Goal: Transaction & Acquisition: Purchase product/service

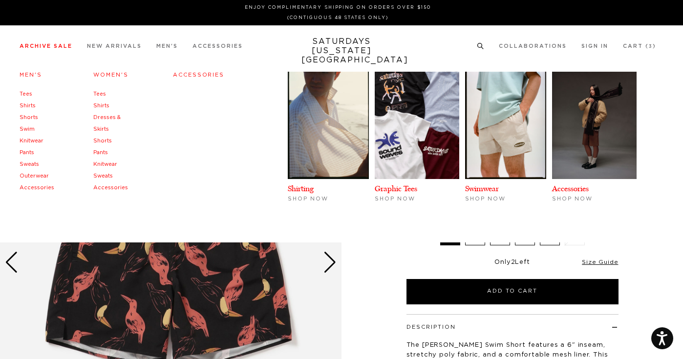
click at [31, 75] on link "Men's" at bounding box center [31, 74] width 22 height 5
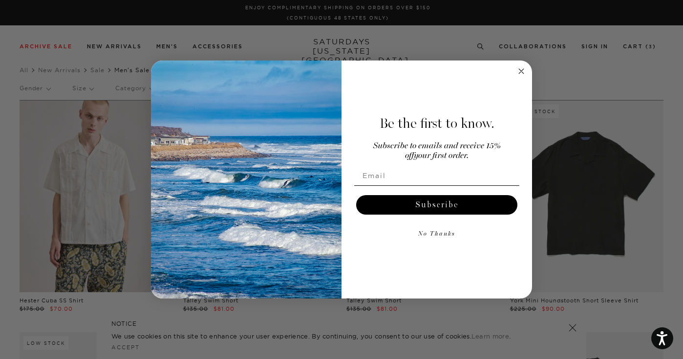
click at [521, 69] on circle "Close dialog" at bounding box center [521, 71] width 11 height 11
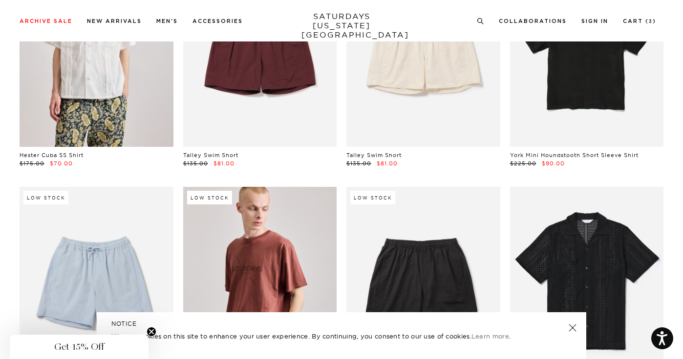
scroll to position [130, 0]
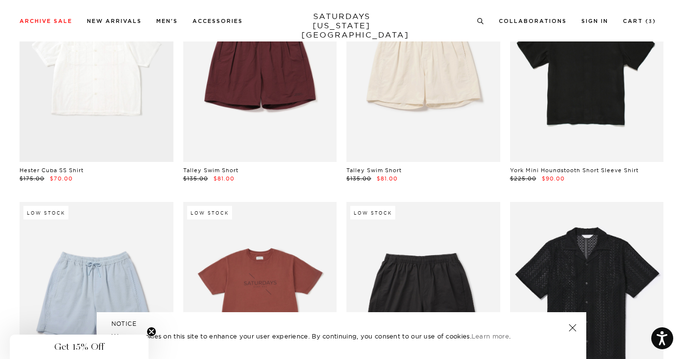
click at [88, 112] on link at bounding box center [97, 66] width 154 height 192
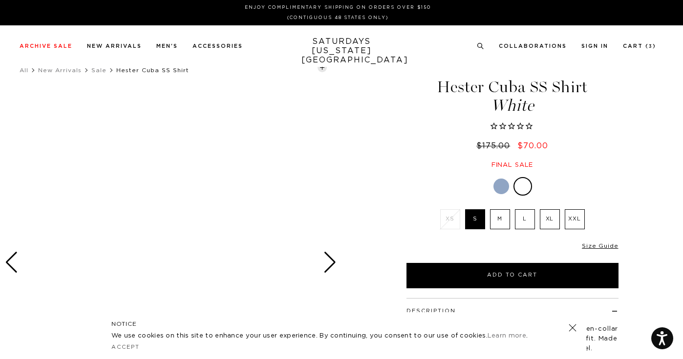
click at [499, 189] on div at bounding box center [501, 187] width 16 height 16
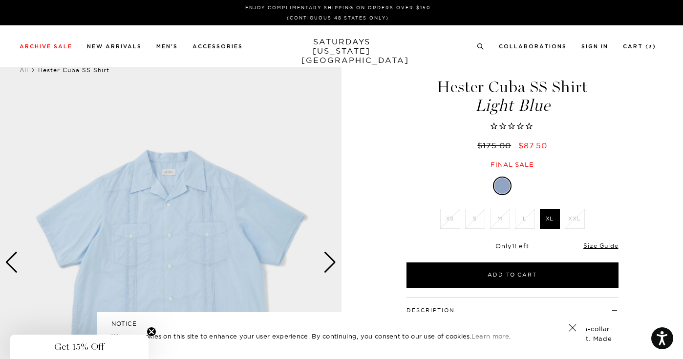
click at [329, 261] on div "Next slide" at bounding box center [329, 262] width 13 height 21
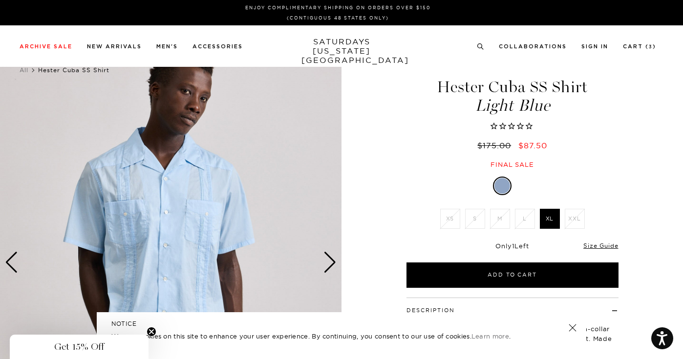
click at [525, 186] on div at bounding box center [524, 186] width 16 height 16
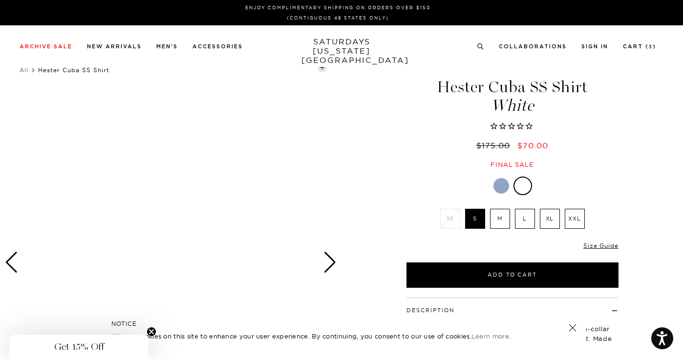
click at [548, 221] on label "XL" at bounding box center [550, 219] width 20 height 20
click at [0, 0] on input "XL" at bounding box center [0, 0] width 0 height 0
click at [575, 326] on link at bounding box center [573, 328] width 14 height 14
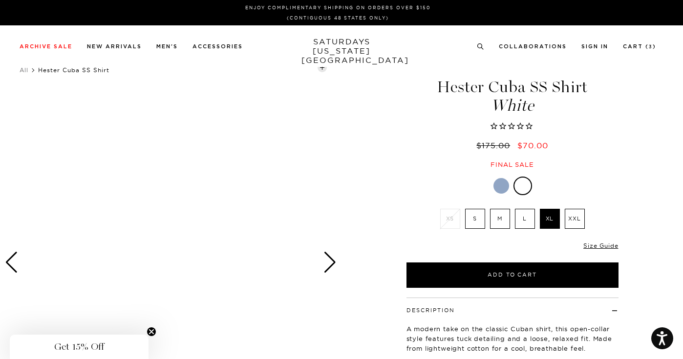
click at [502, 190] on div at bounding box center [501, 186] width 16 height 16
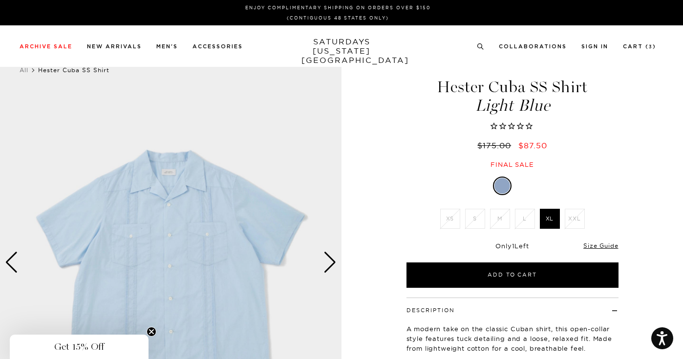
click at [523, 184] on div at bounding box center [524, 186] width 16 height 16
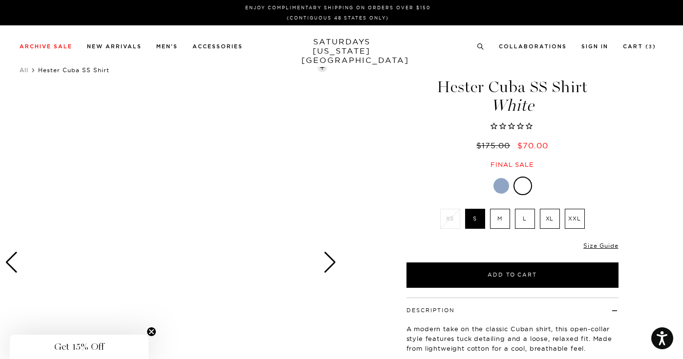
click at [503, 184] on div at bounding box center [501, 186] width 16 height 16
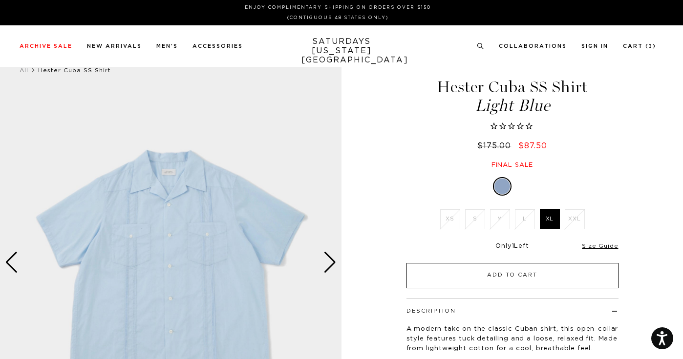
click at [508, 267] on button "Add to Cart" at bounding box center [512, 275] width 212 height 25
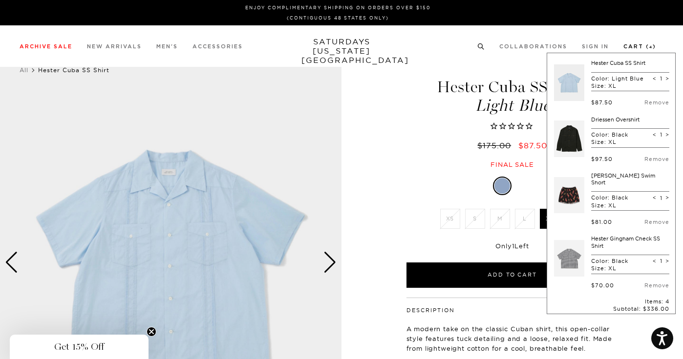
click at [632, 45] on link "Cart ( 4 )" at bounding box center [639, 46] width 33 height 5
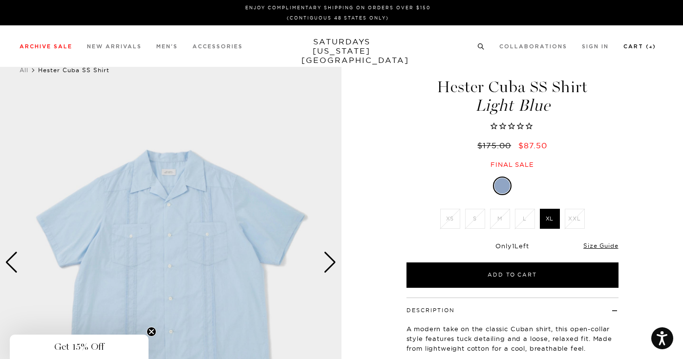
click at [639, 48] on link "Cart ( 4 )" at bounding box center [639, 46] width 33 height 5
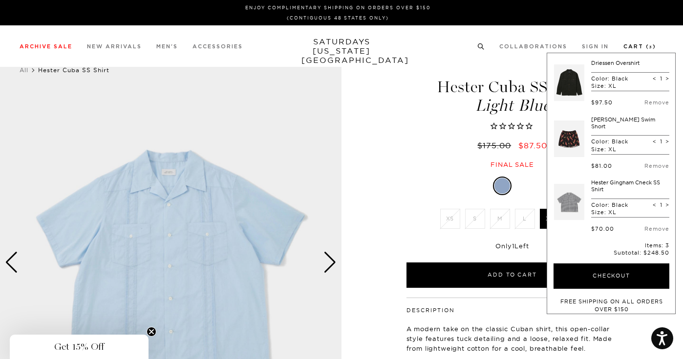
click at [634, 44] on link "Cart ( 3 )" at bounding box center [639, 46] width 33 height 5
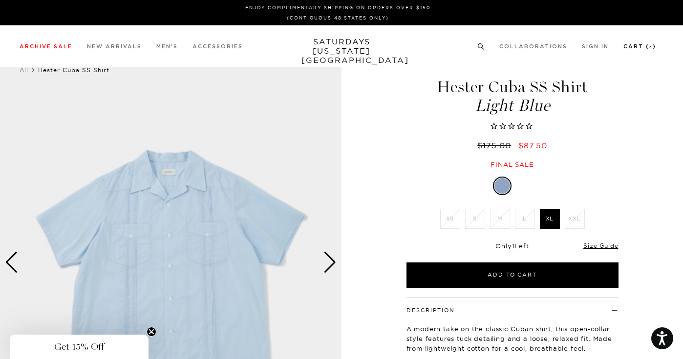
click at [634, 44] on link "Cart ( 3 )" at bounding box center [639, 46] width 33 height 5
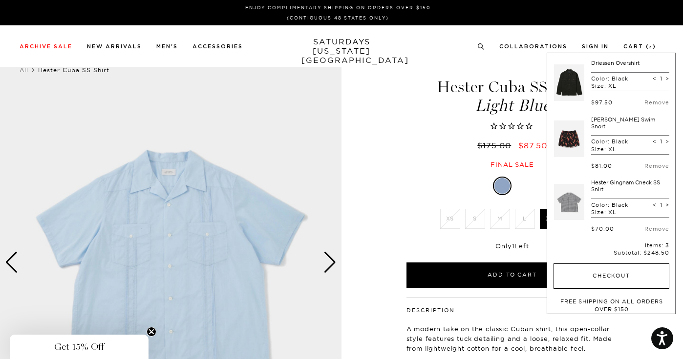
click at [610, 266] on button "Checkout" at bounding box center [611, 276] width 116 height 25
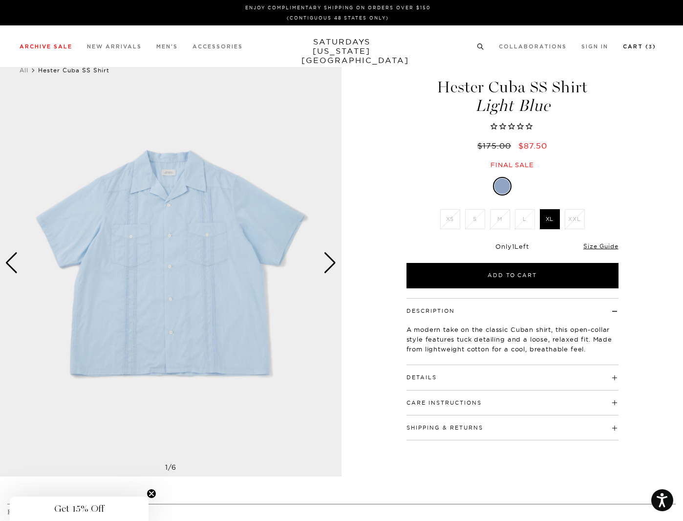
click at [637, 46] on link "Cart ( 3 )" at bounding box center [639, 46] width 33 height 5
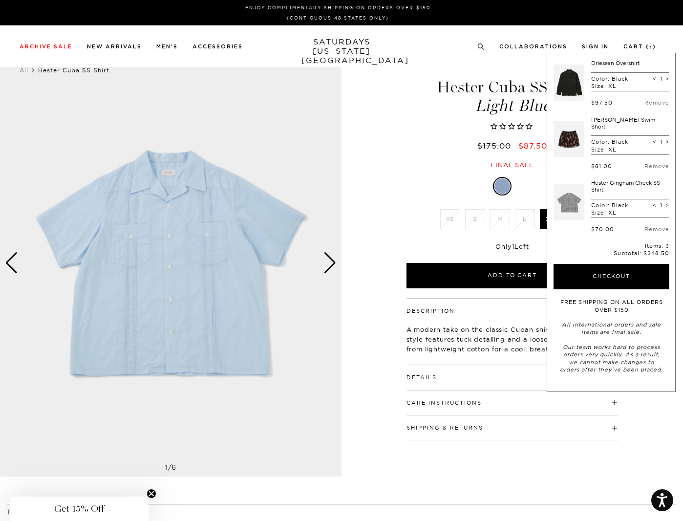
click at [569, 195] on link at bounding box center [569, 202] width 30 height 46
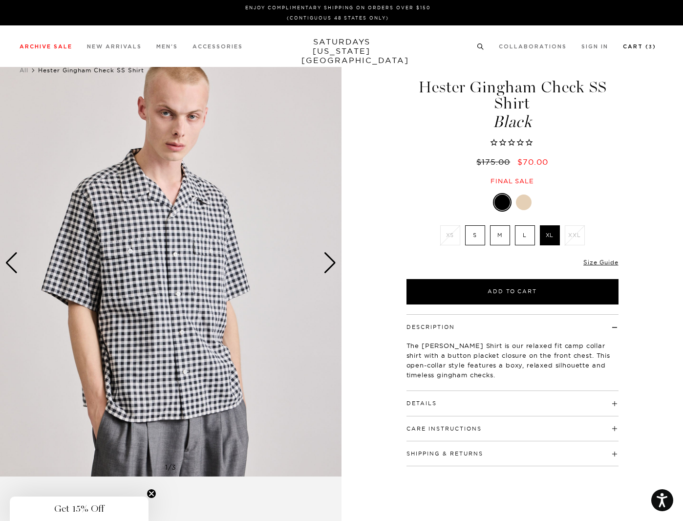
click at [634, 44] on link "Cart ( 3 )" at bounding box center [639, 46] width 33 height 5
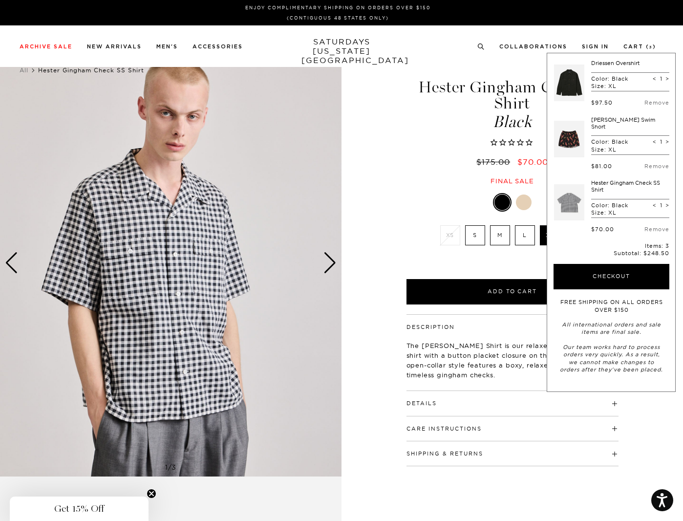
click at [655, 202] on span "<" at bounding box center [655, 205] width 4 height 7
type input "0"
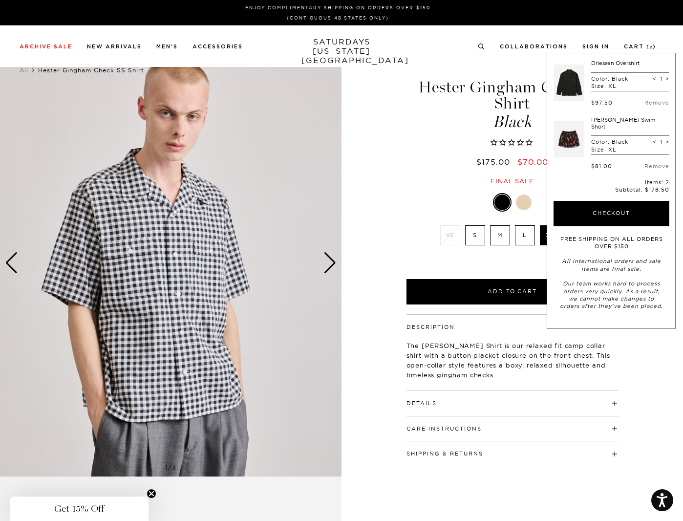
click at [569, 83] on link at bounding box center [569, 83] width 30 height 46
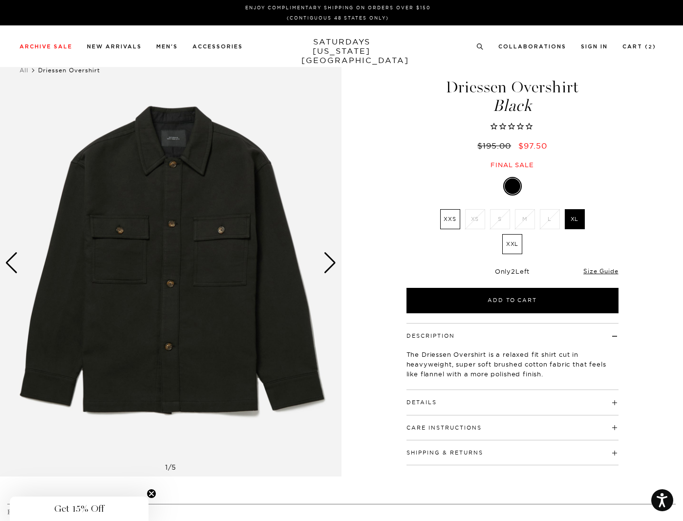
click at [328, 258] on div "Next slide" at bounding box center [329, 262] width 13 height 21
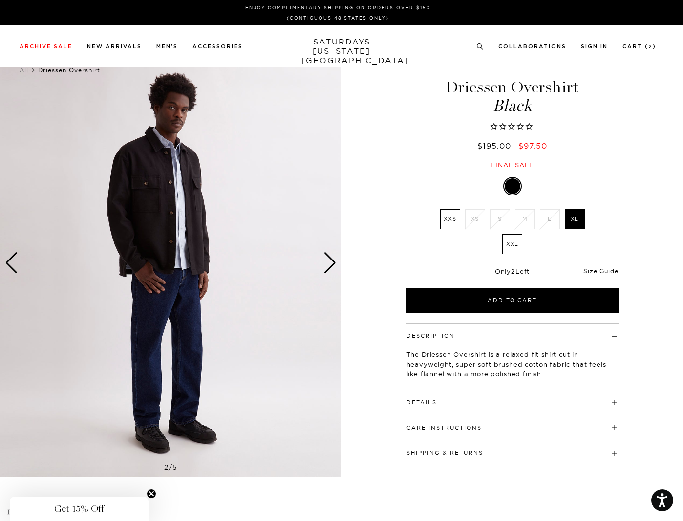
click at [328, 258] on div "Next slide" at bounding box center [329, 262] width 13 height 21
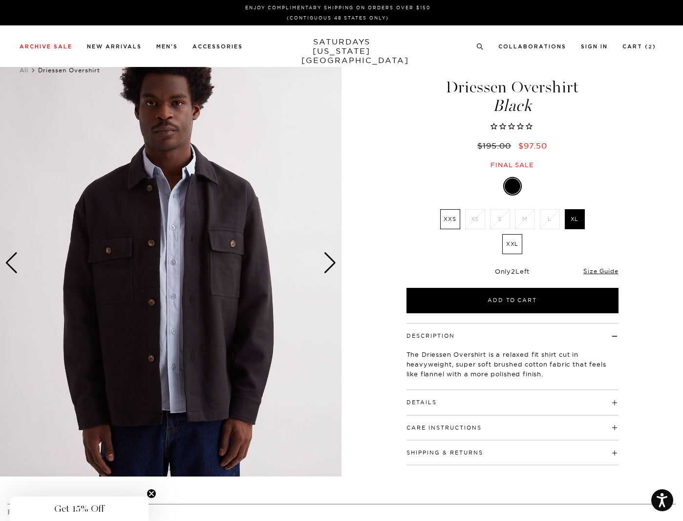
click at [328, 258] on div "Next slide" at bounding box center [329, 262] width 13 height 21
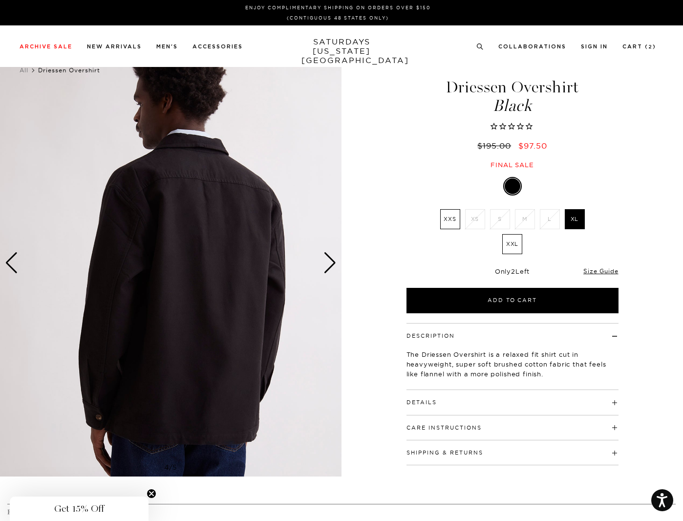
click at [328, 258] on div "Next slide" at bounding box center [329, 262] width 13 height 21
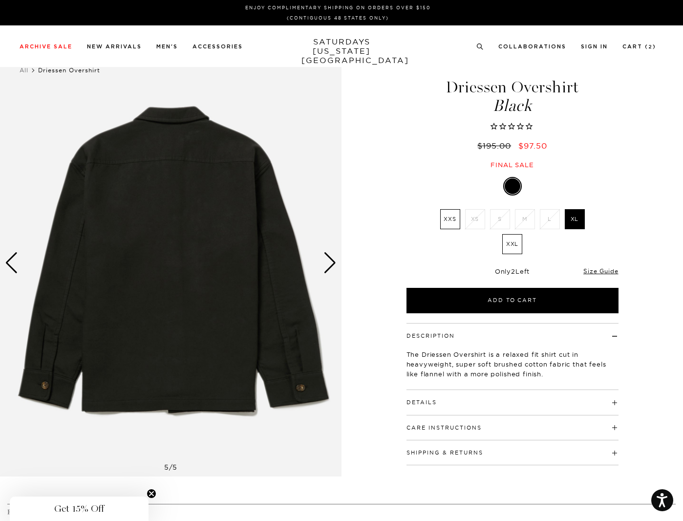
click at [328, 258] on div "Next slide" at bounding box center [329, 262] width 13 height 21
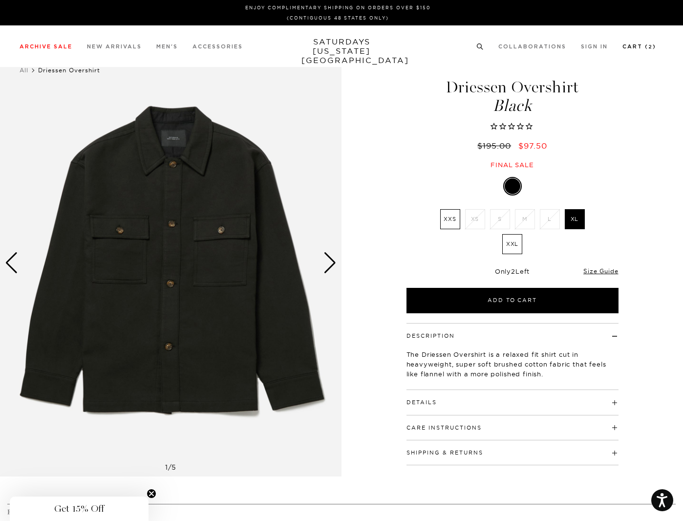
click at [644, 45] on link "Cart ( 2 )" at bounding box center [639, 46] width 34 height 5
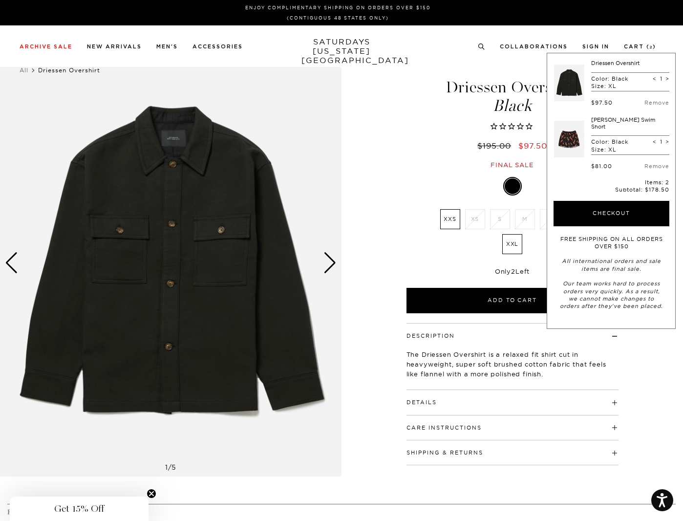
click at [568, 139] on link at bounding box center [569, 139] width 30 height 46
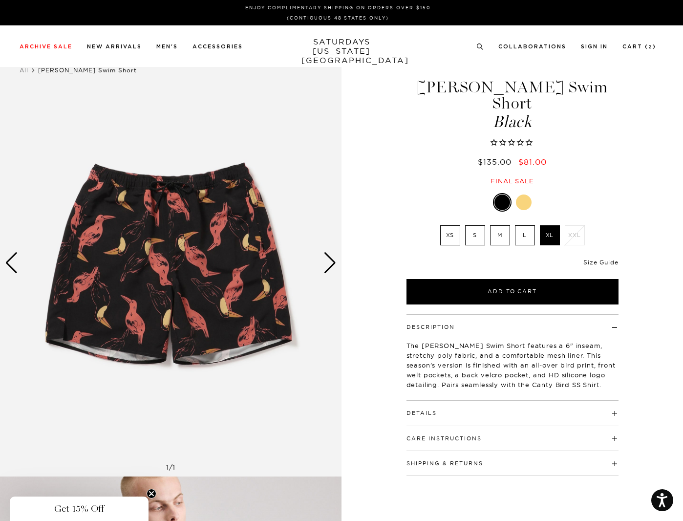
click at [597, 258] on link "Size Guide" at bounding box center [600, 261] width 35 height 7
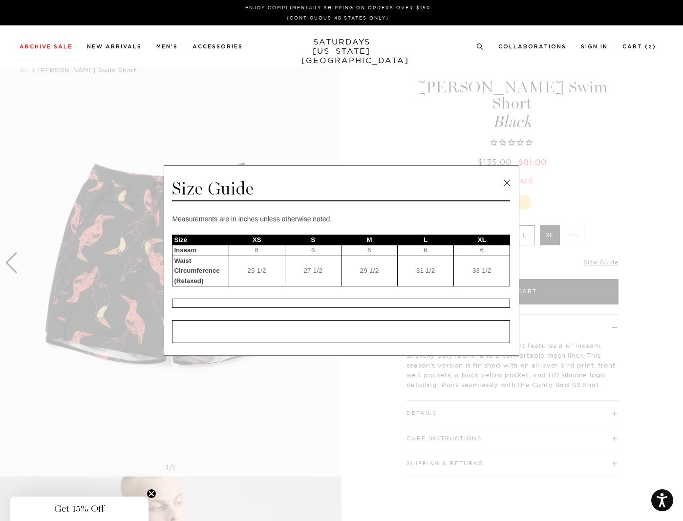
click at [507, 179] on link at bounding box center [506, 182] width 15 height 15
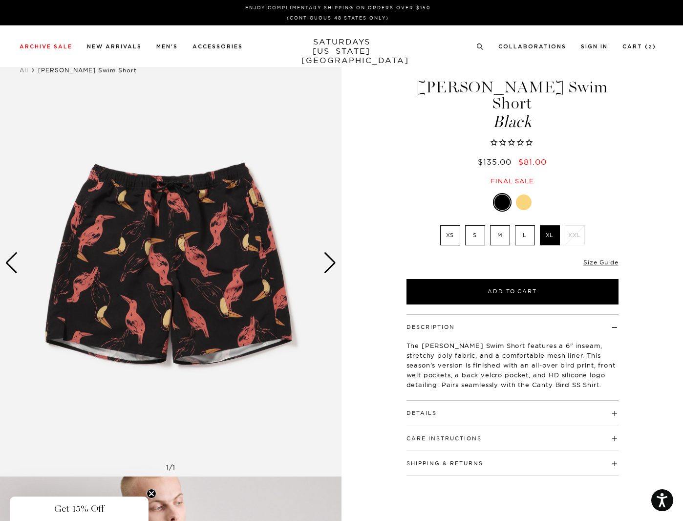
click at [550, 225] on label "XL" at bounding box center [550, 235] width 20 height 20
click at [0, 0] on input "XL" at bounding box center [0, 0] width 0 height 0
click at [526, 194] on div at bounding box center [524, 202] width 16 height 16
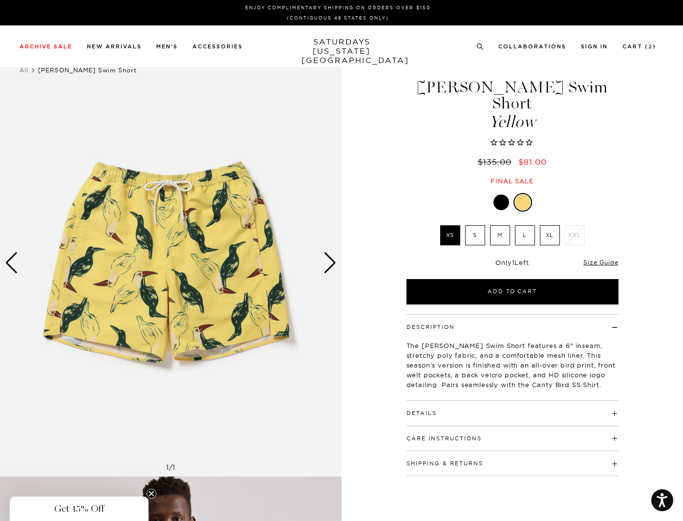
click at [499, 194] on div at bounding box center [501, 202] width 16 height 16
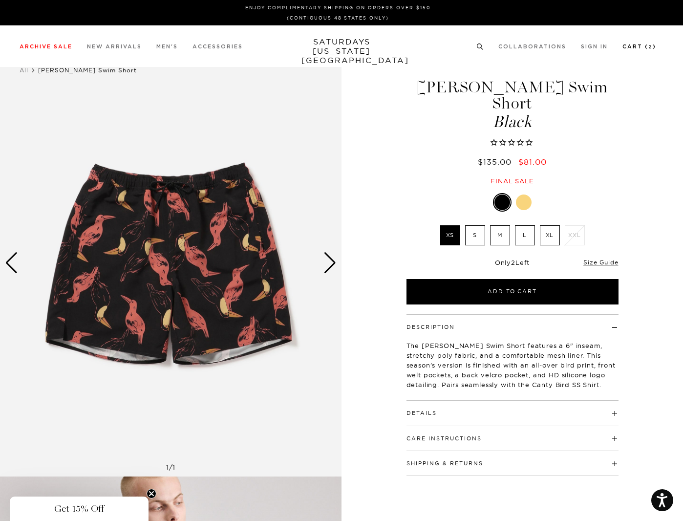
click at [633, 45] on link "Cart ( 2 )" at bounding box center [639, 46] width 34 height 5
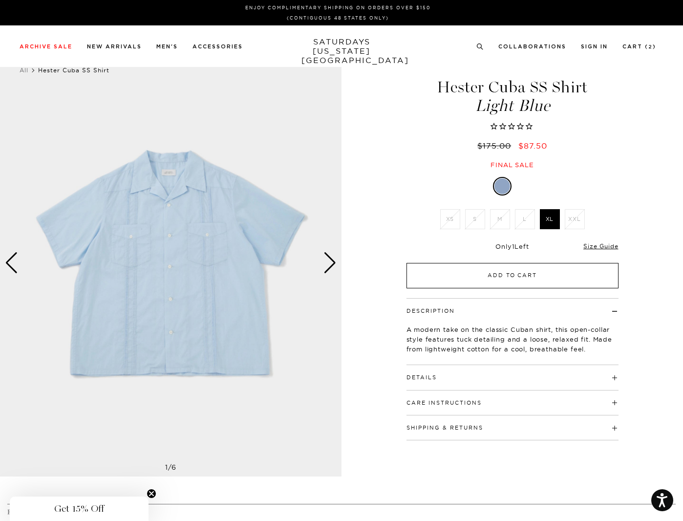
click at [501, 272] on button "Add to Cart" at bounding box center [512, 275] width 212 height 25
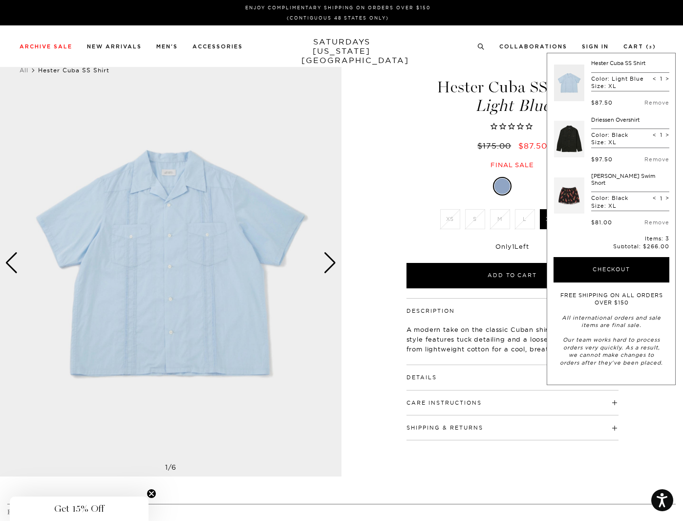
click at [420, 160] on div "Hester Cuba SS Shirt Light Blue $175.00 $87.50 Final sale" at bounding box center [512, 114] width 215 height 110
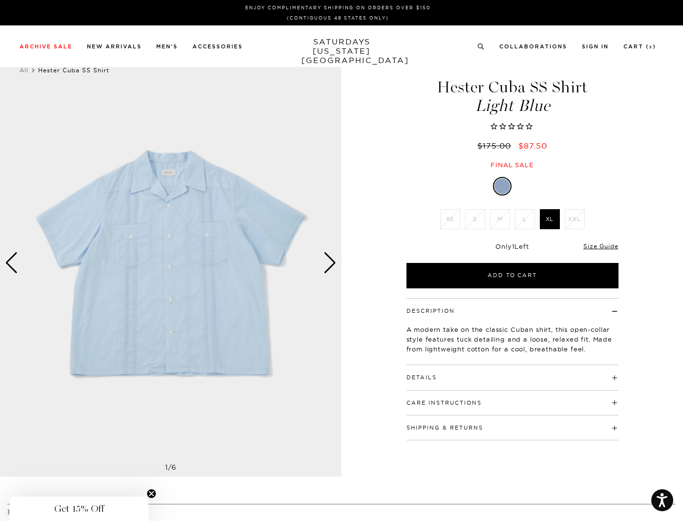
click at [529, 188] on div at bounding box center [524, 186] width 16 height 16
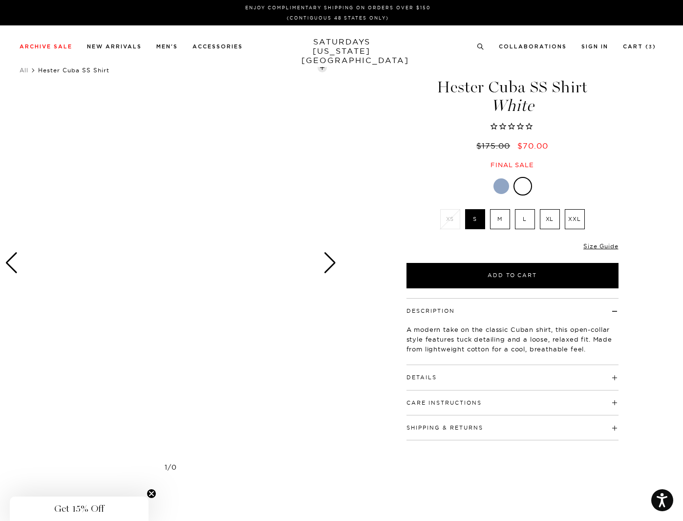
click at [550, 220] on label "XL" at bounding box center [550, 219] width 20 height 20
click at [0, 0] on input "XL" at bounding box center [0, 0] width 0 height 0
click at [334, 262] on div "Next slide" at bounding box center [329, 262] width 13 height 21
click at [328, 261] on div "Next slide" at bounding box center [329, 262] width 13 height 21
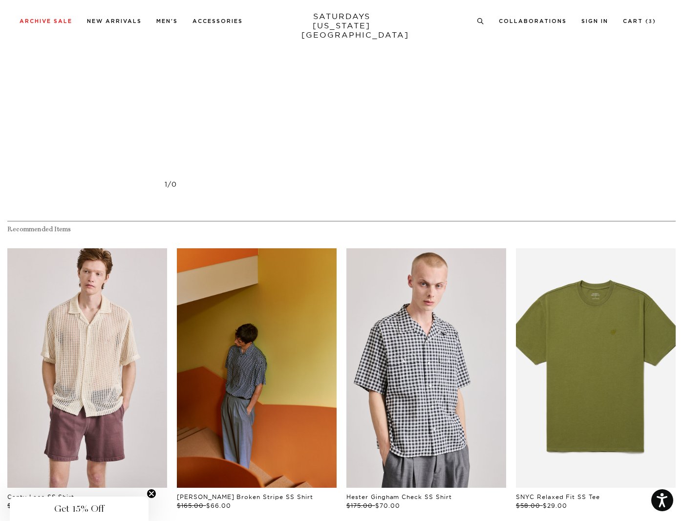
scroll to position [1693, 0]
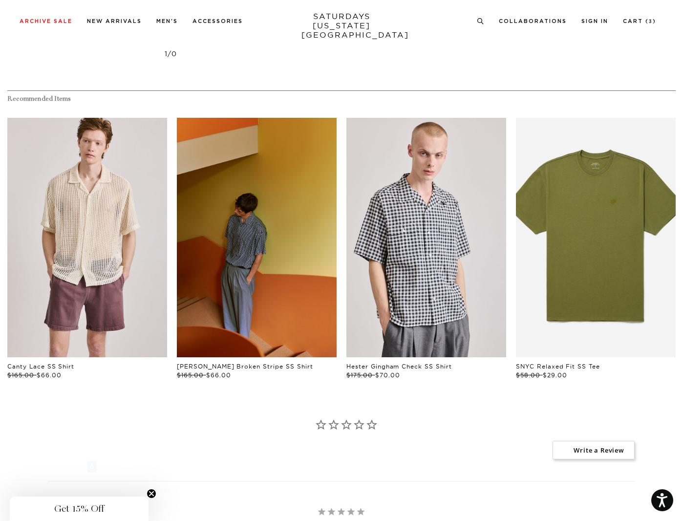
click at [243, 256] on link "files/241030_0551.jpg" at bounding box center [257, 238] width 160 height 240
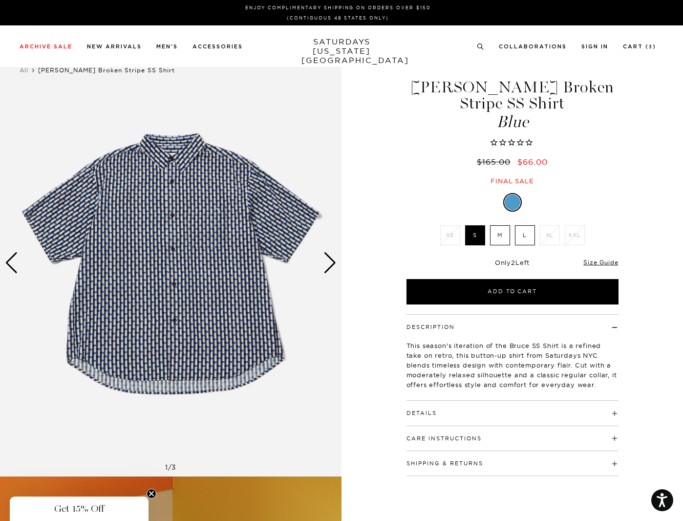
click at [329, 260] on div "Next slide" at bounding box center [329, 262] width 13 height 21
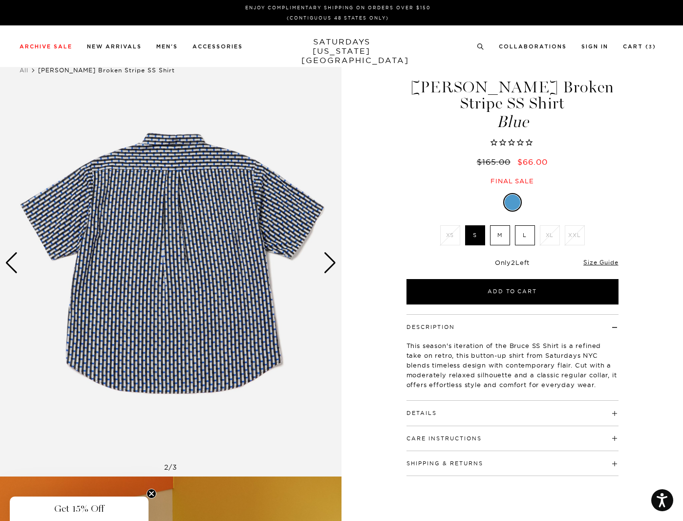
click at [330, 263] on div "Next slide" at bounding box center [329, 262] width 13 height 21
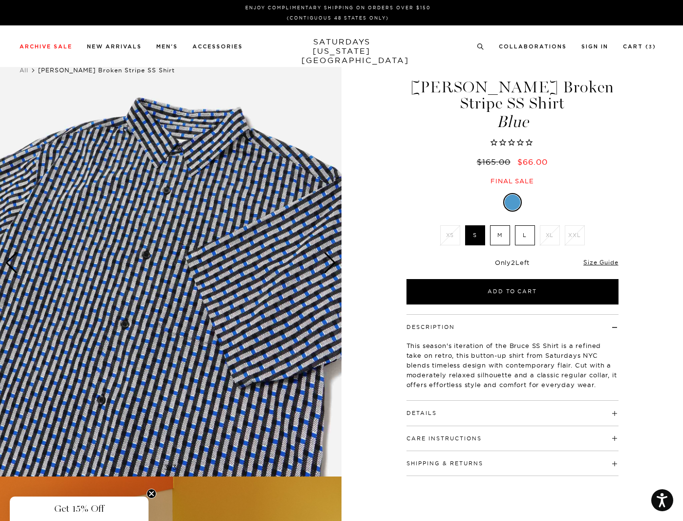
click at [330, 262] on div "Next slide" at bounding box center [329, 262] width 13 height 21
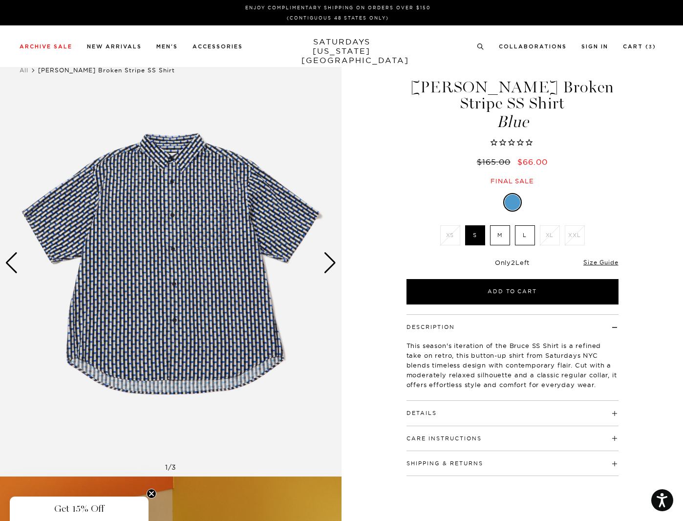
click at [330, 262] on div "Next slide" at bounding box center [329, 262] width 13 height 21
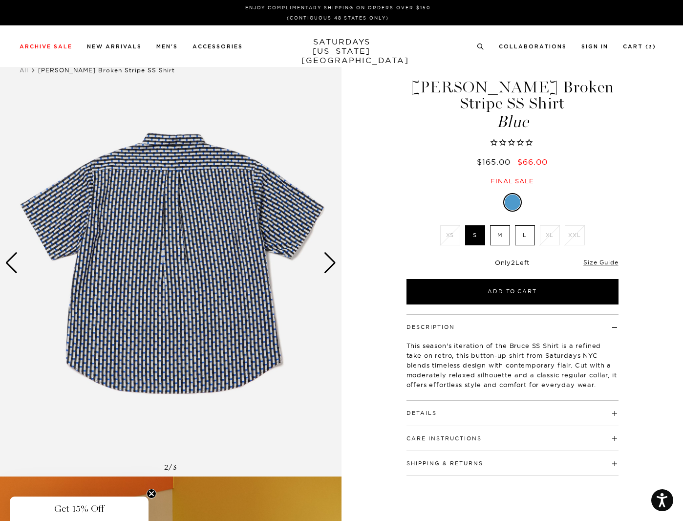
click at [330, 262] on div "Next slide" at bounding box center [329, 262] width 13 height 21
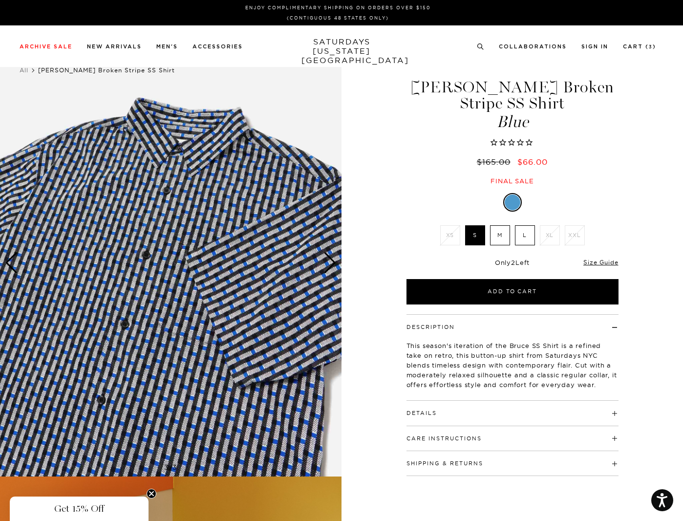
click at [330, 262] on div "Next slide" at bounding box center [329, 262] width 13 height 21
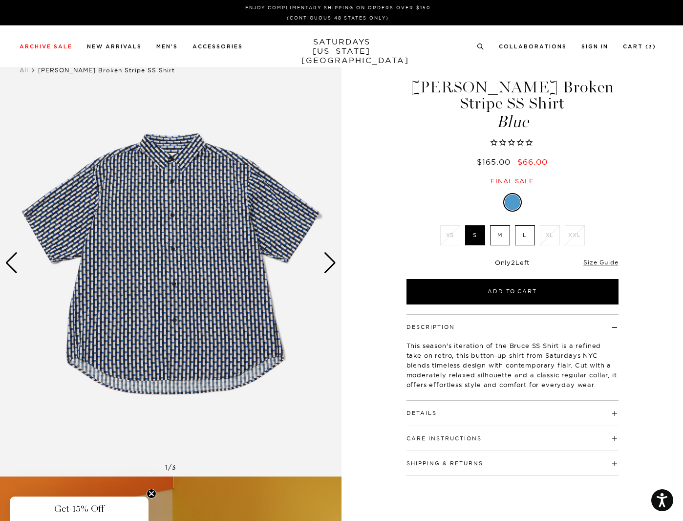
click at [330, 262] on div "Next slide" at bounding box center [329, 262] width 13 height 21
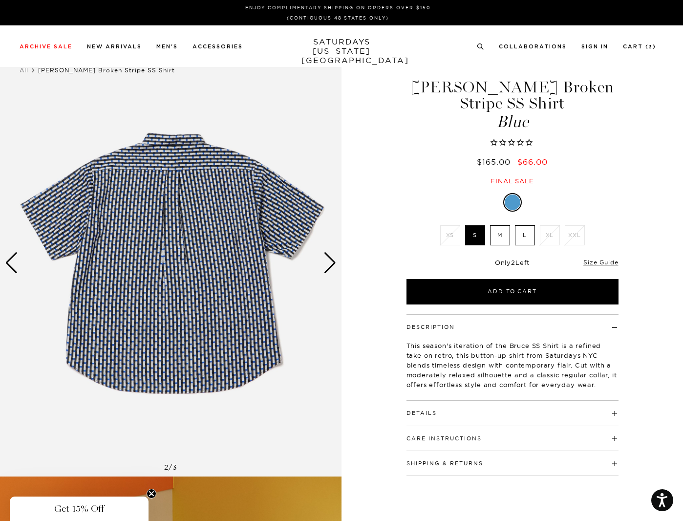
click at [330, 262] on div "Next slide" at bounding box center [329, 262] width 13 height 21
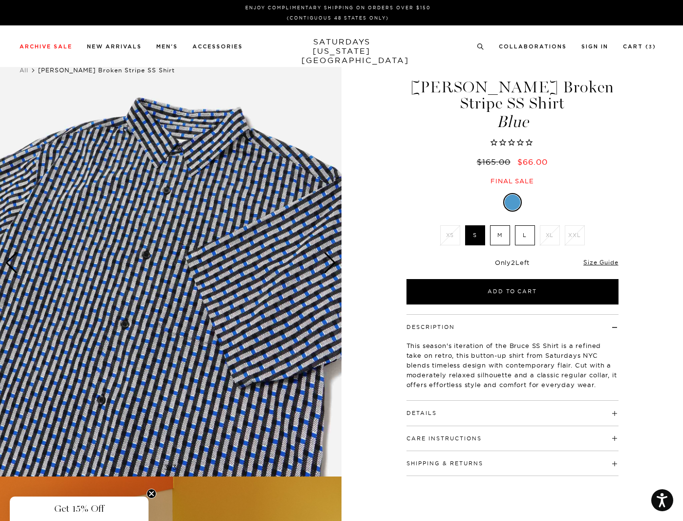
click at [330, 262] on div "Next slide" at bounding box center [329, 262] width 13 height 21
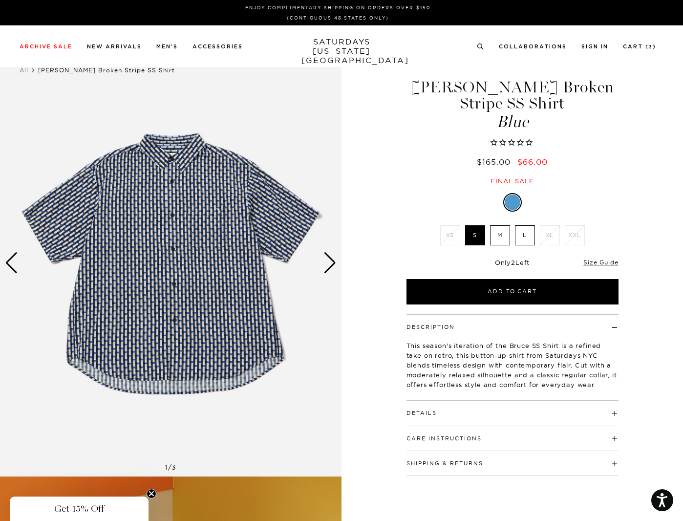
click at [330, 262] on div "Next slide" at bounding box center [329, 262] width 13 height 21
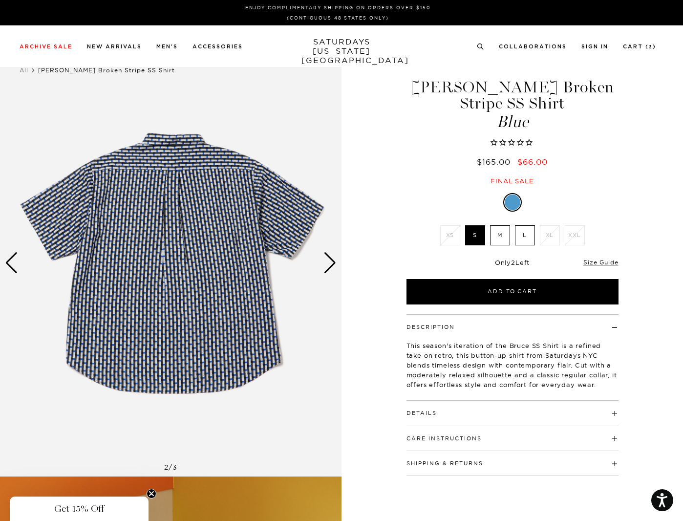
click at [330, 262] on div "Next slide" at bounding box center [329, 262] width 13 height 21
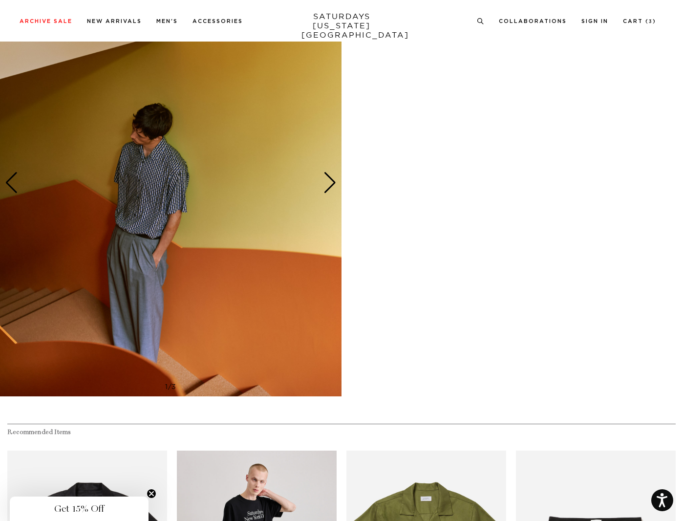
scroll to position [521, 0]
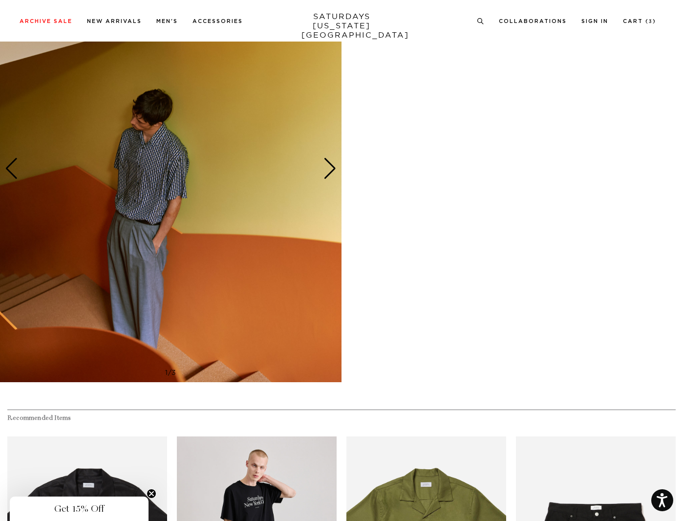
click at [330, 168] on div "Next slide" at bounding box center [329, 168] width 13 height 21
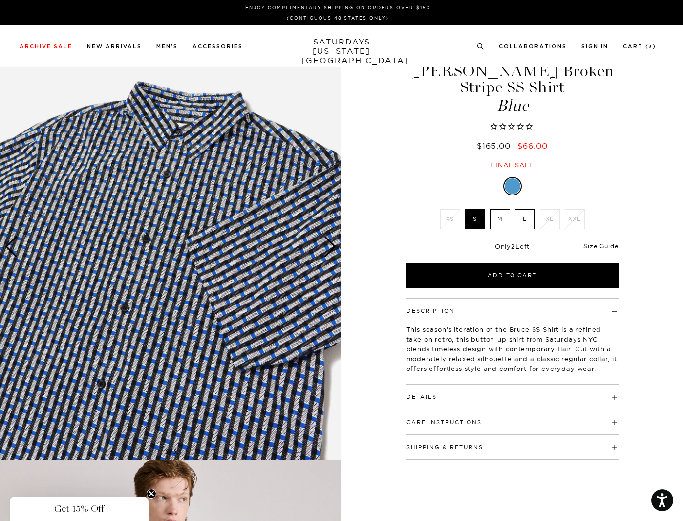
scroll to position [0, 0]
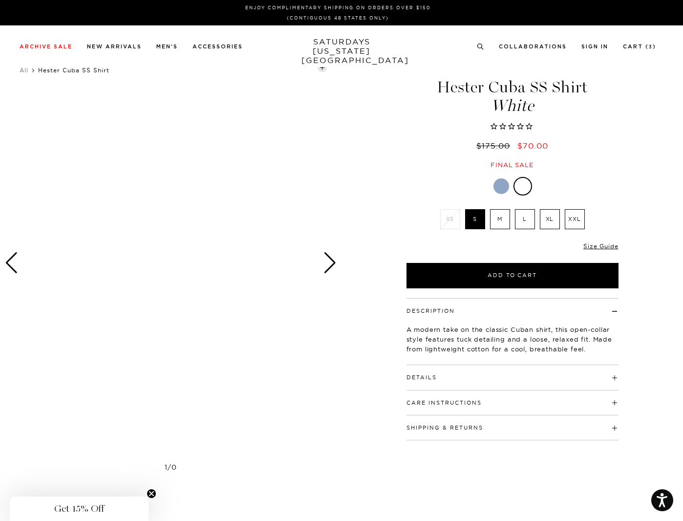
click at [329, 264] on div "Next slide" at bounding box center [329, 262] width 13 height 21
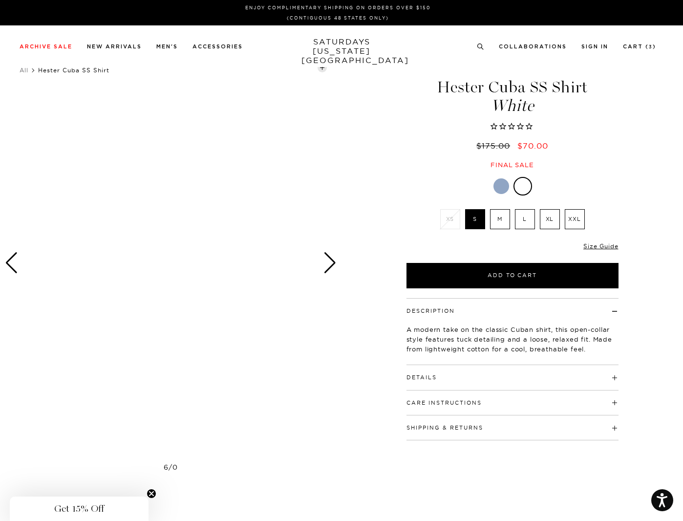
click at [329, 264] on div "Next slide" at bounding box center [329, 262] width 13 height 21
click at [504, 184] on div at bounding box center [501, 186] width 16 height 16
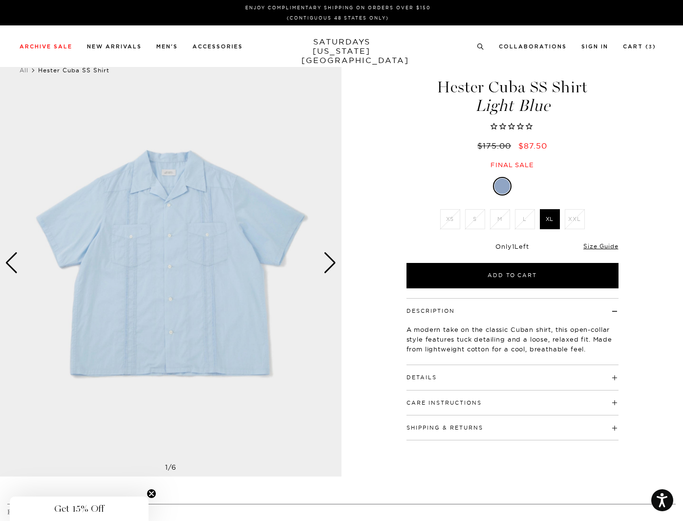
click at [332, 259] on div "Next slide" at bounding box center [329, 262] width 13 height 21
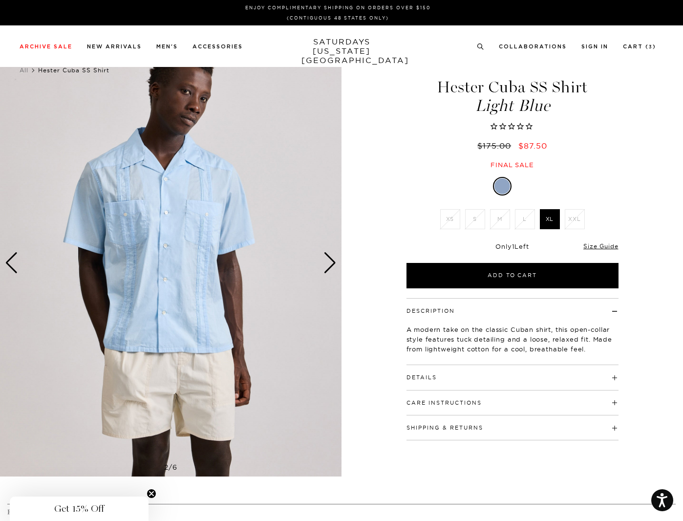
click at [332, 259] on div "Next slide" at bounding box center [329, 262] width 13 height 21
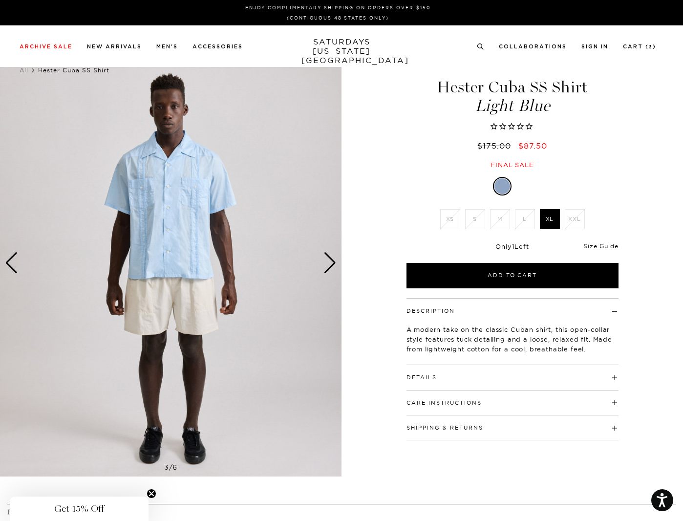
click at [189, 234] on img at bounding box center [170, 262] width 341 height 427
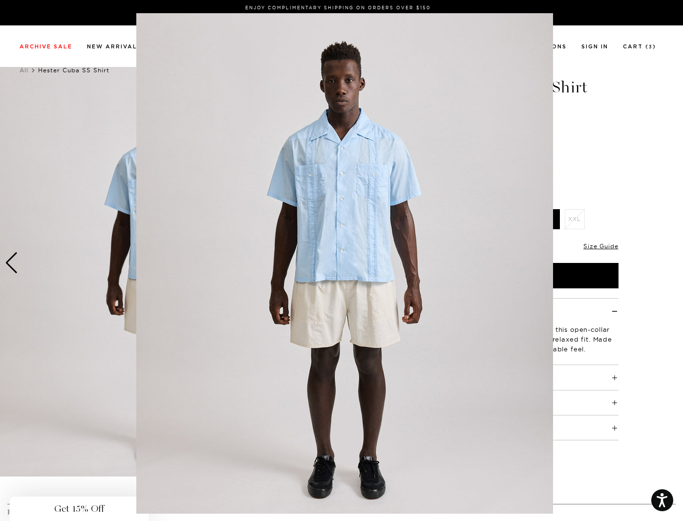
click at [672, 118] on figure at bounding box center [341, 260] width 683 height 521
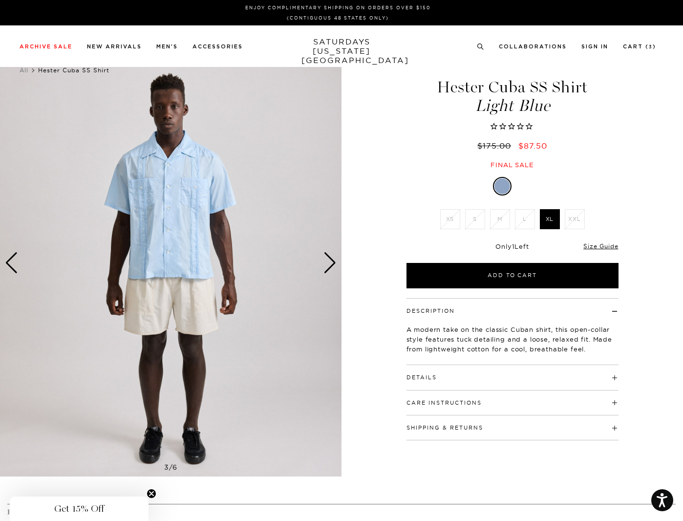
click at [331, 259] on div "Next slide" at bounding box center [329, 262] width 13 height 21
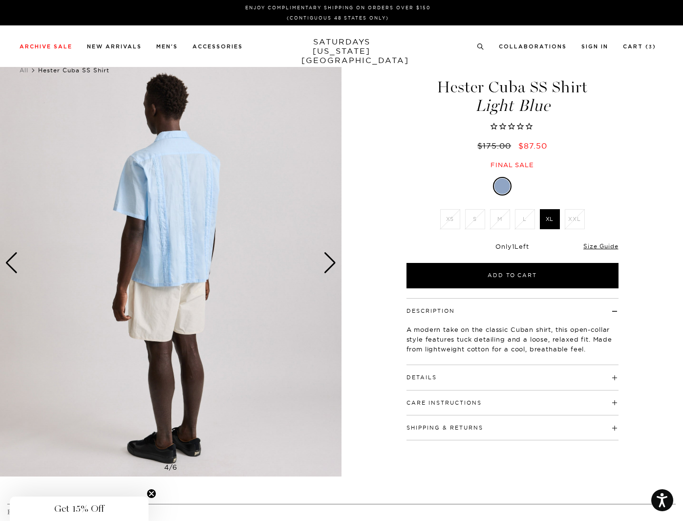
click at [332, 260] on div "Next slide" at bounding box center [329, 262] width 13 height 21
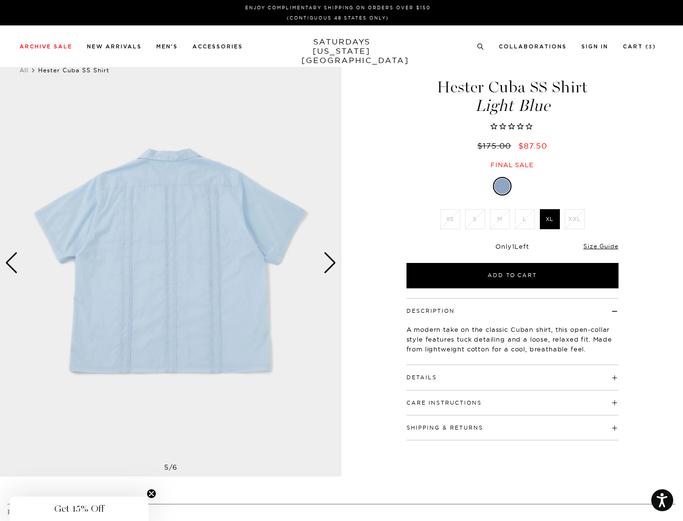
click at [332, 260] on div "Next slide" at bounding box center [329, 262] width 13 height 21
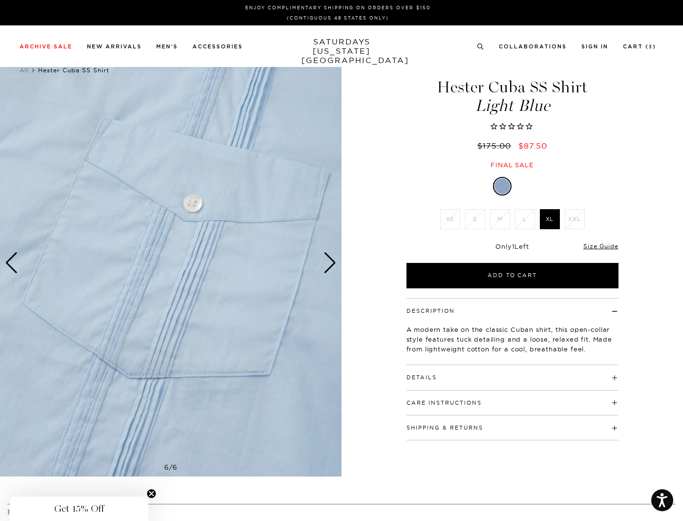
click at [332, 260] on div "Next slide" at bounding box center [329, 262] width 13 height 21
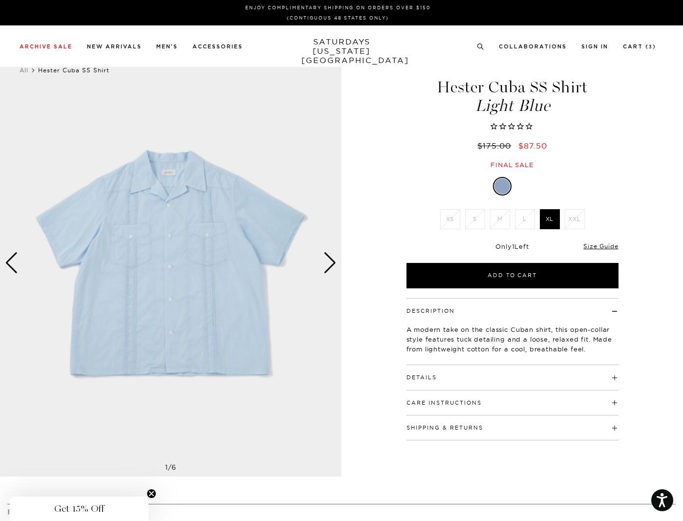
click at [332, 260] on div "Next slide" at bounding box center [329, 262] width 13 height 21
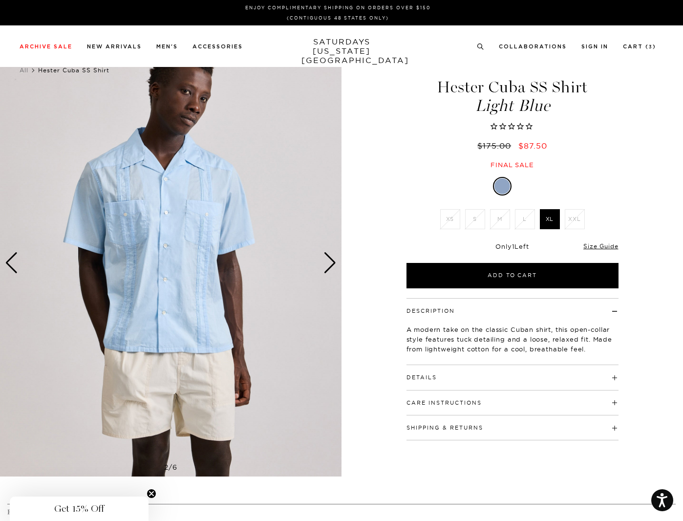
click at [331, 260] on div "Next slide" at bounding box center [329, 262] width 13 height 21
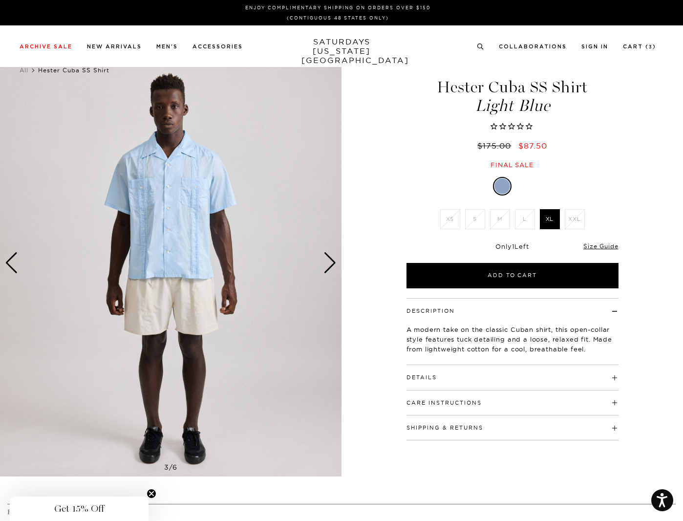
click at [331, 260] on div "Next slide" at bounding box center [329, 262] width 13 height 21
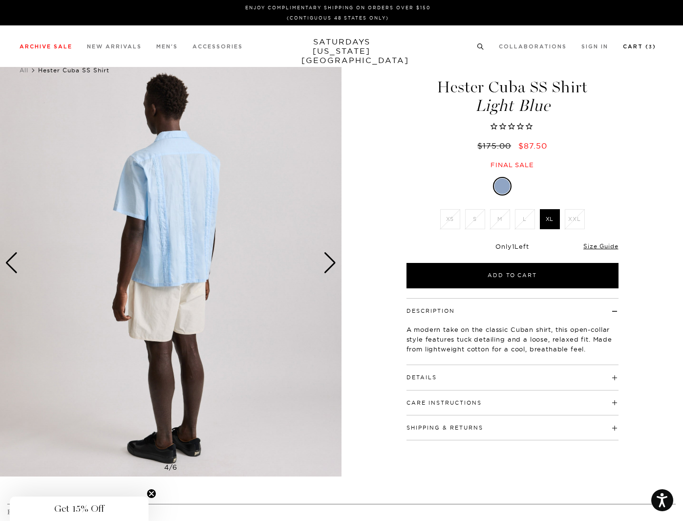
click at [646, 47] on link "Cart ( 3 )" at bounding box center [639, 46] width 33 height 5
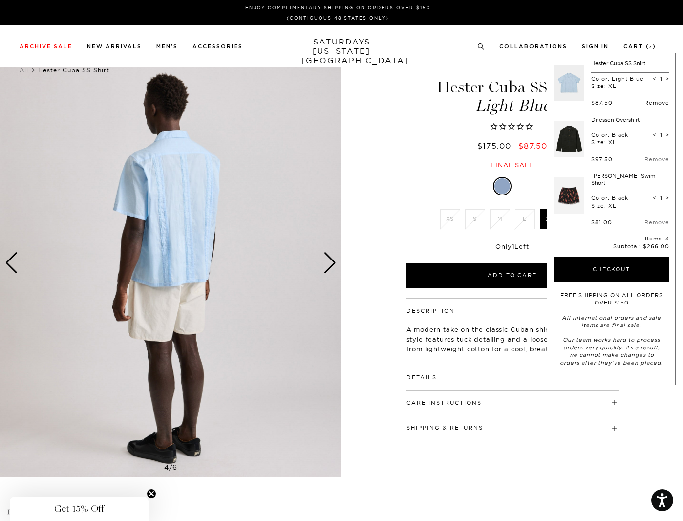
click at [656, 103] on link "Remove" at bounding box center [656, 102] width 25 height 7
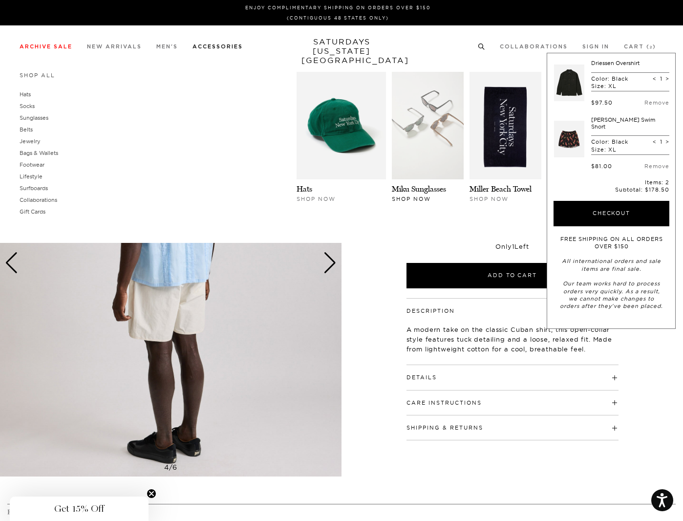
click at [418, 146] on img at bounding box center [428, 125] width 72 height 107
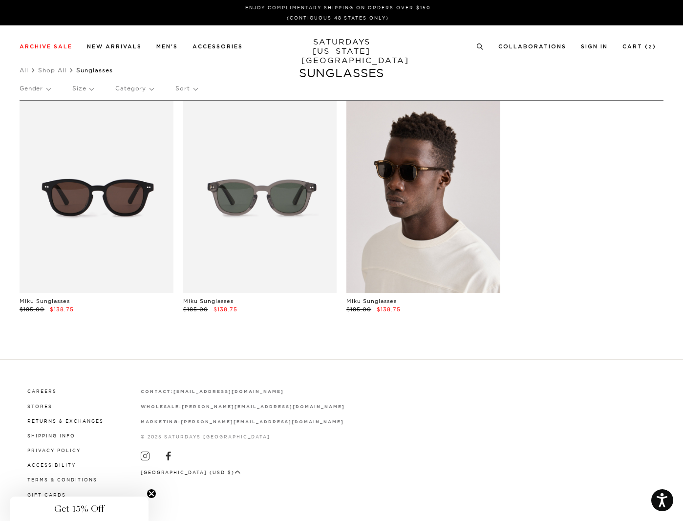
click at [410, 215] on link at bounding box center [423, 197] width 154 height 192
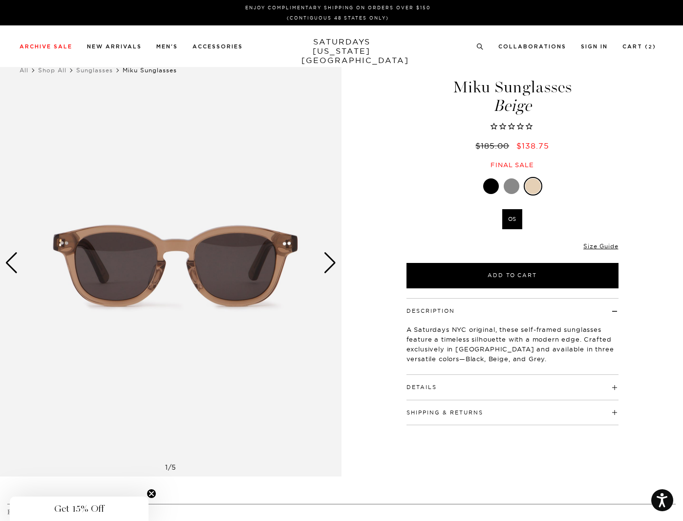
click at [330, 261] on div "Next slide" at bounding box center [329, 262] width 13 height 21
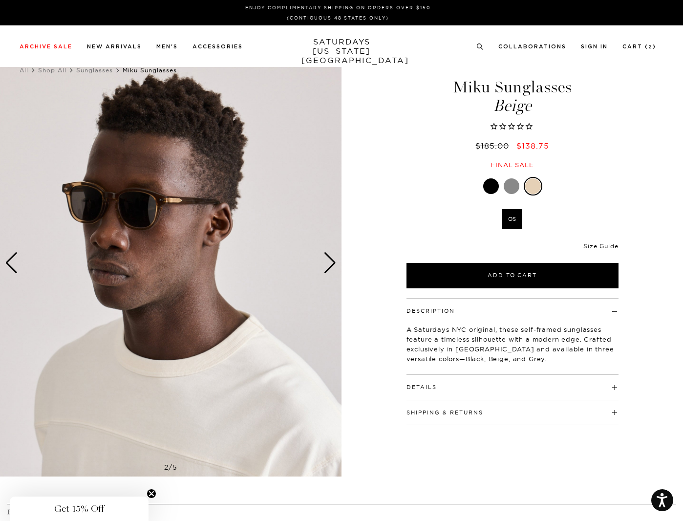
click at [330, 261] on div "Next slide" at bounding box center [329, 262] width 13 height 21
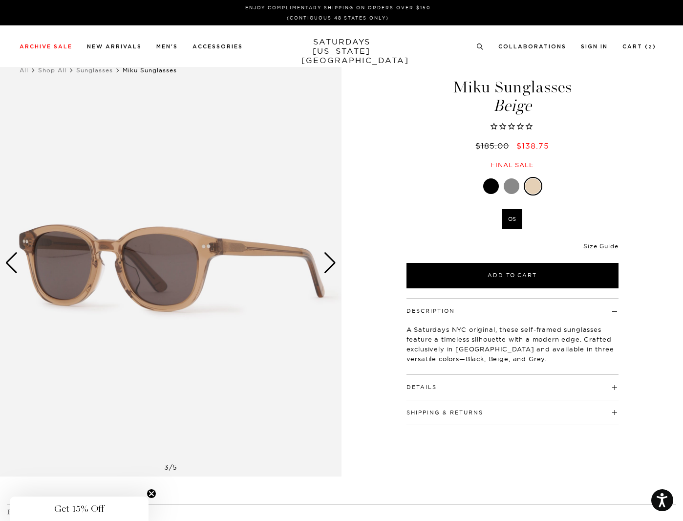
click at [326, 261] on div "Next slide" at bounding box center [329, 262] width 13 height 21
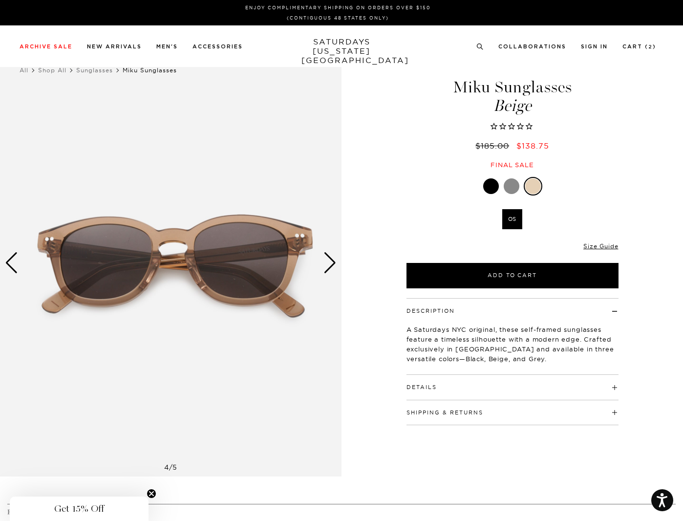
click at [326, 261] on div "Next slide" at bounding box center [329, 262] width 13 height 21
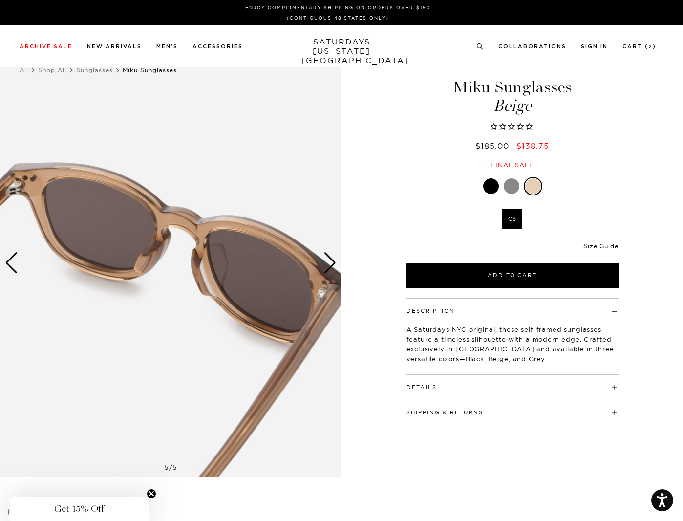
click at [326, 261] on div "Next slide" at bounding box center [329, 262] width 13 height 21
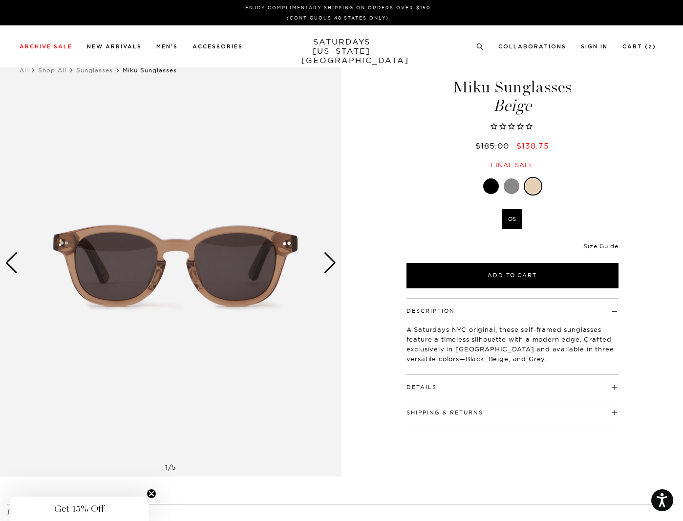
click at [326, 261] on div "Next slide" at bounding box center [329, 262] width 13 height 21
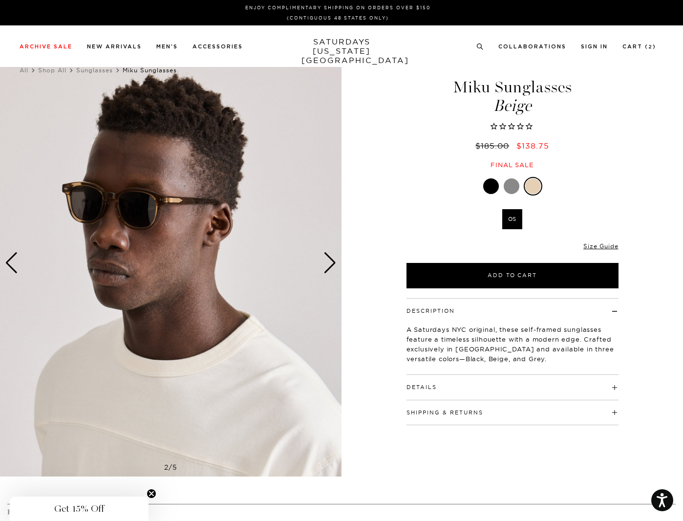
click at [511, 186] on div at bounding box center [512, 186] width 16 height 16
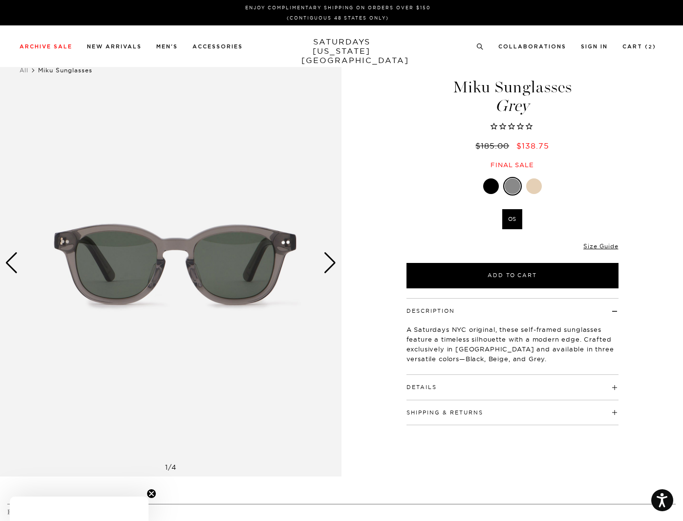
click at [491, 185] on div at bounding box center [491, 186] width 16 height 16
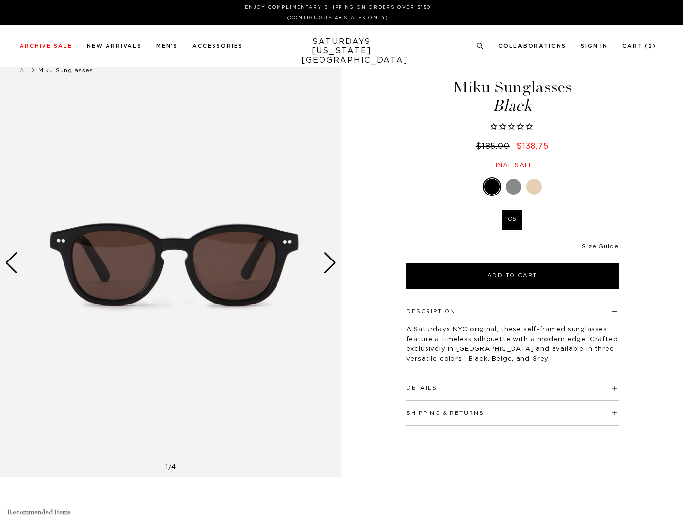
click at [331, 261] on div "Next slide" at bounding box center [329, 262] width 13 height 21
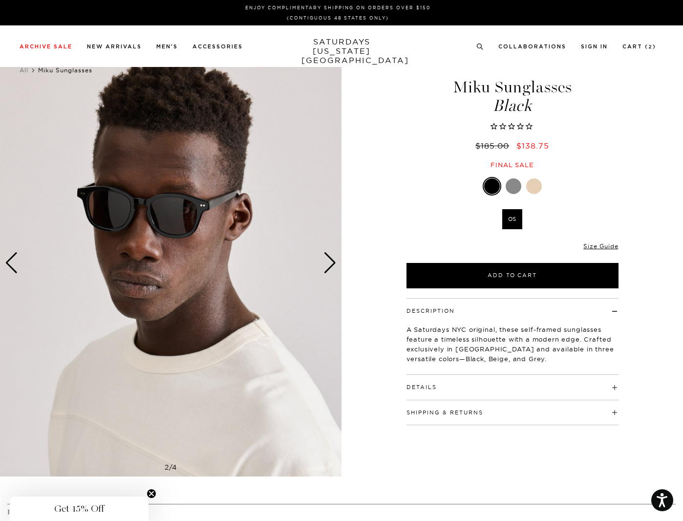
click at [331, 261] on div "Next slide" at bounding box center [329, 262] width 13 height 21
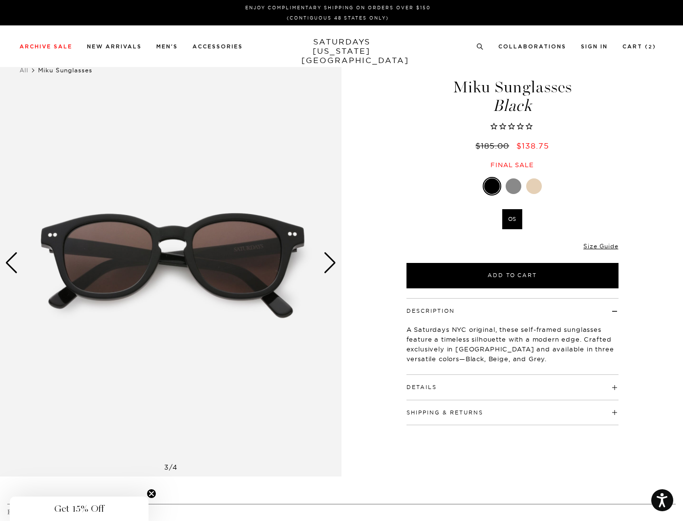
click at [538, 188] on div at bounding box center [534, 186] width 16 height 16
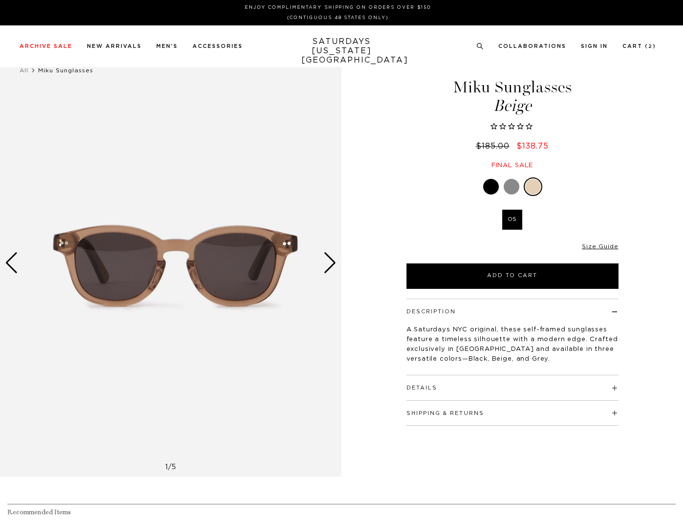
click at [329, 262] on div "Next slide" at bounding box center [329, 262] width 13 height 21
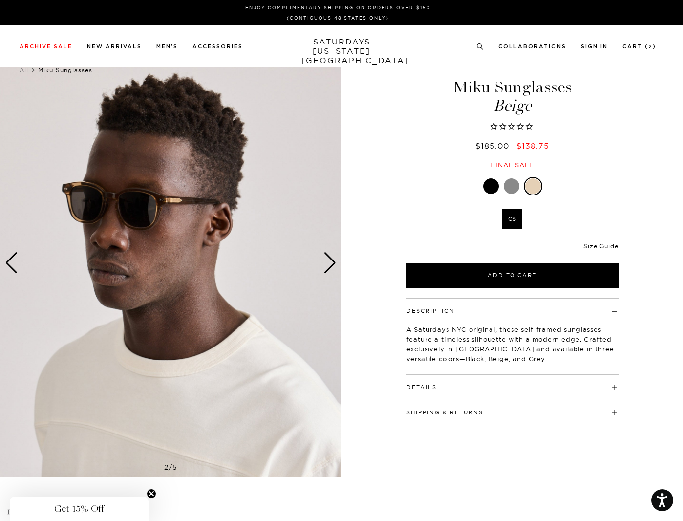
click at [329, 262] on div "Next slide" at bounding box center [329, 262] width 13 height 21
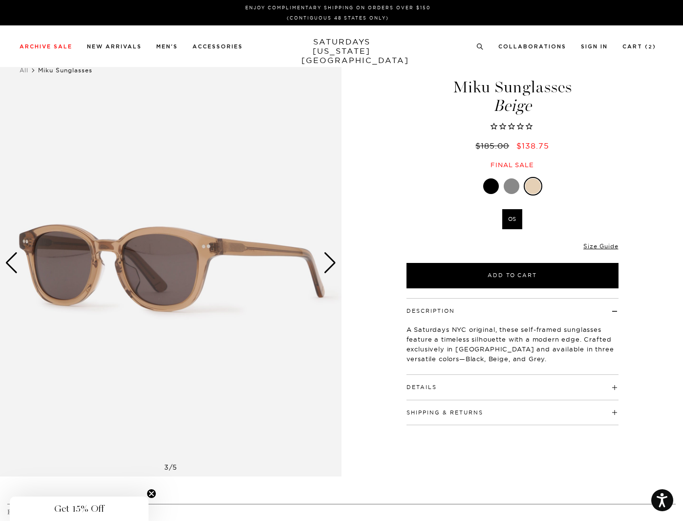
click at [329, 262] on div "Next slide" at bounding box center [329, 262] width 13 height 21
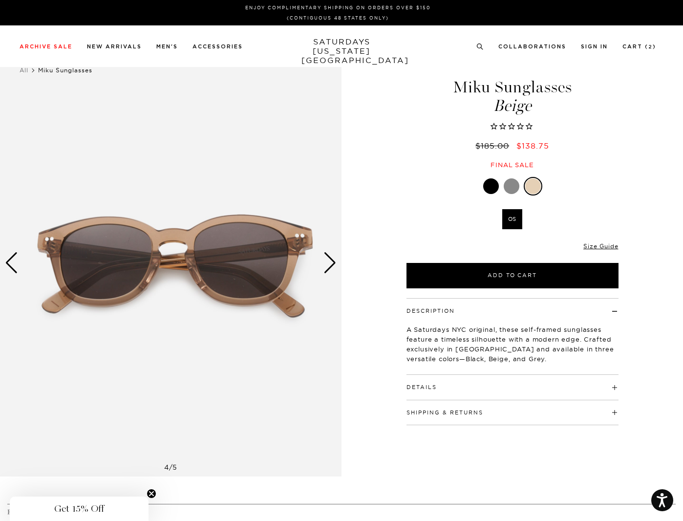
click at [329, 259] on div "Next slide" at bounding box center [329, 262] width 13 height 21
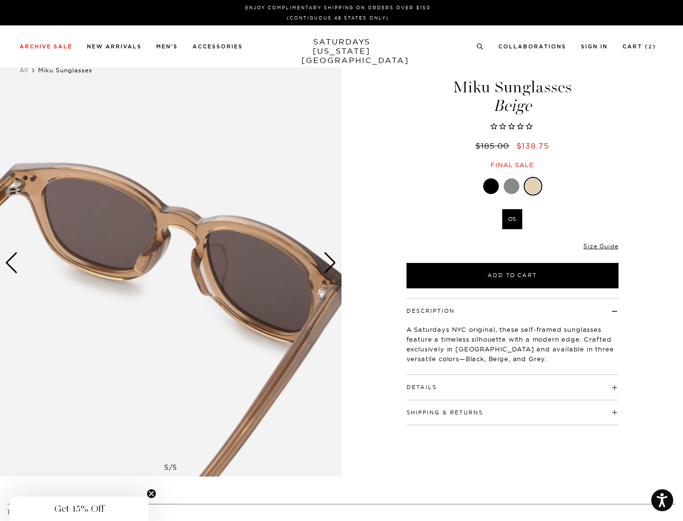
click at [329, 259] on div "Next slide" at bounding box center [329, 262] width 13 height 21
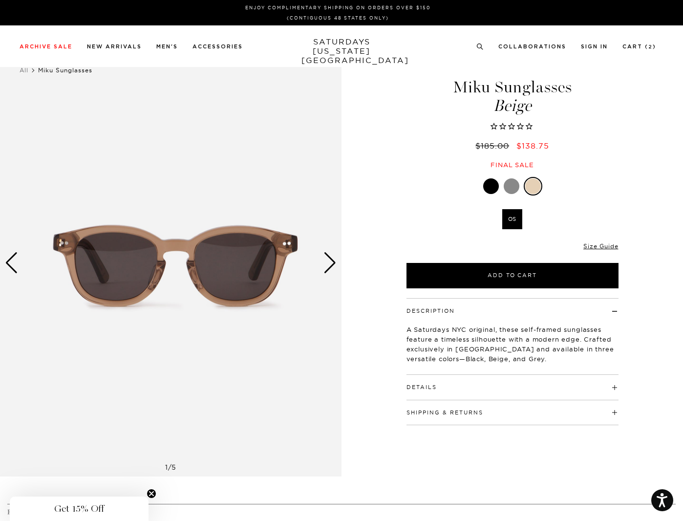
click at [428, 385] on button "Details" at bounding box center [421, 386] width 30 height 5
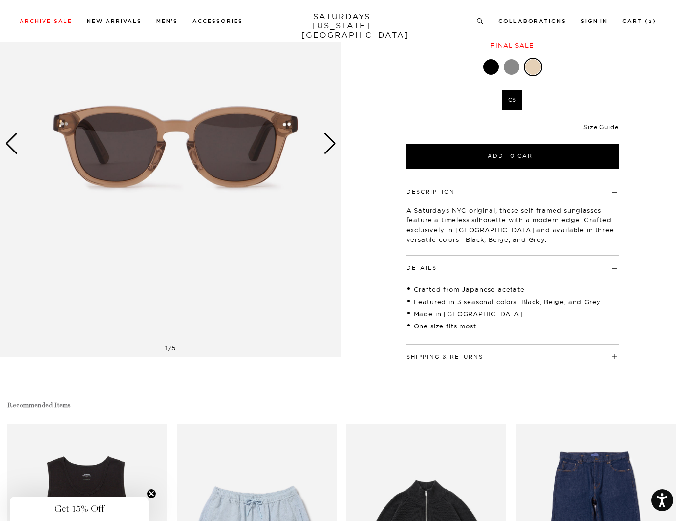
scroll to position [130, 0]
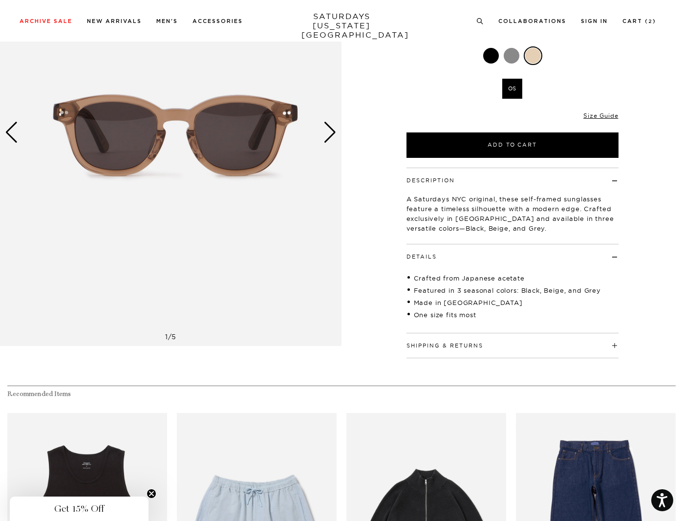
click at [435, 343] on button "Shipping & Returns" at bounding box center [444, 345] width 77 height 5
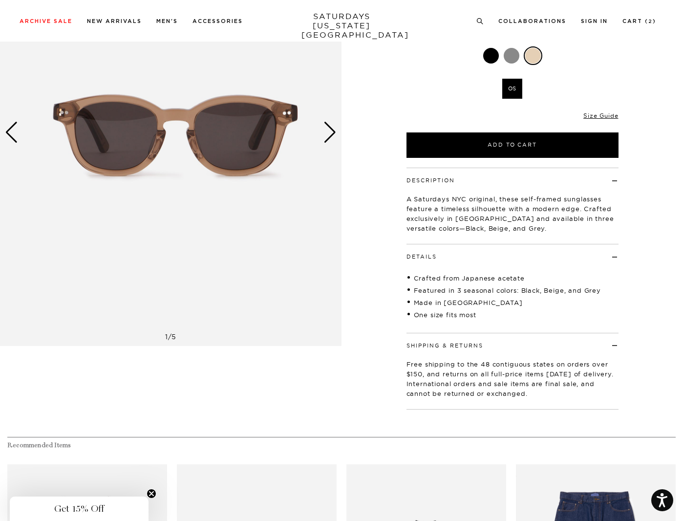
click at [433, 344] on button "Shipping & Returns" at bounding box center [444, 345] width 77 height 5
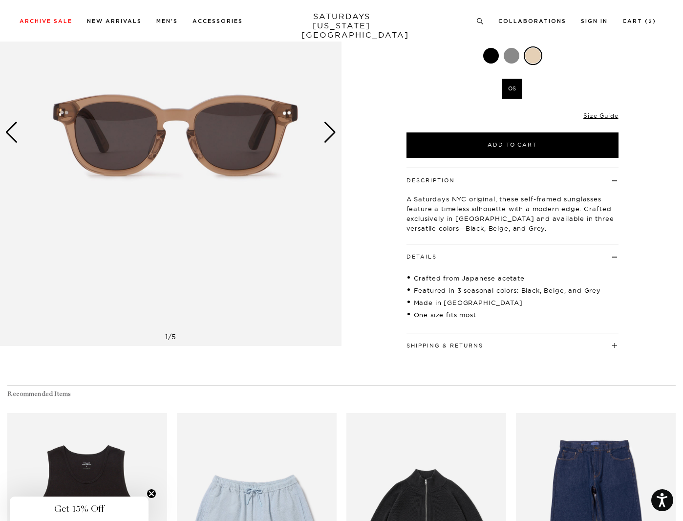
scroll to position [0, 0]
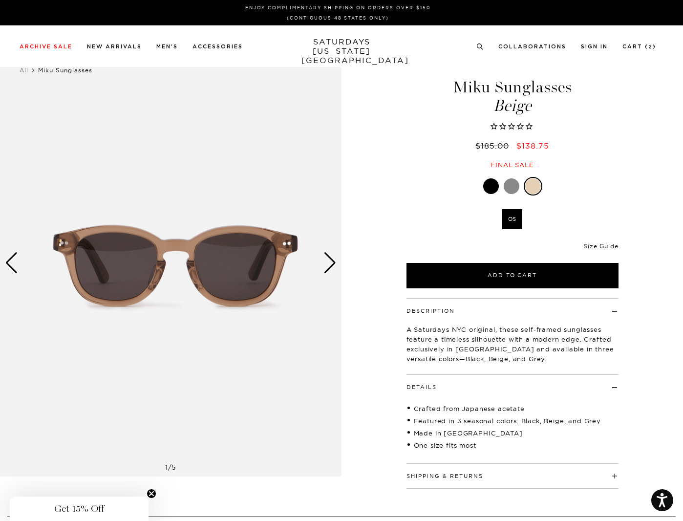
click at [329, 266] on div "Next slide" at bounding box center [329, 262] width 13 height 21
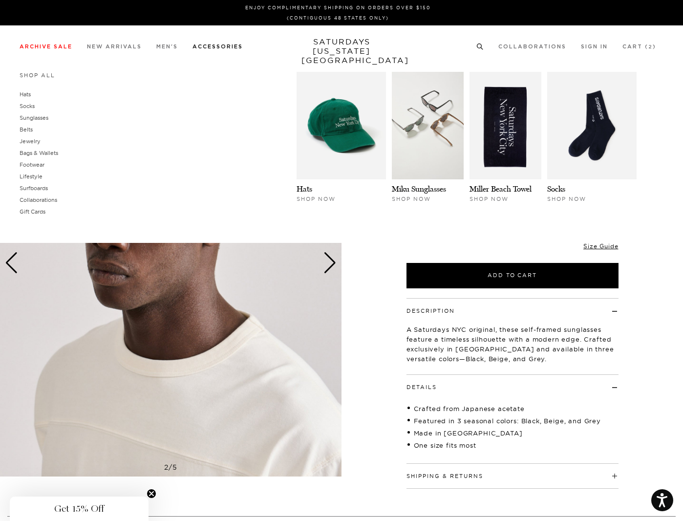
click at [220, 45] on link "Accessories" at bounding box center [217, 46] width 50 height 5
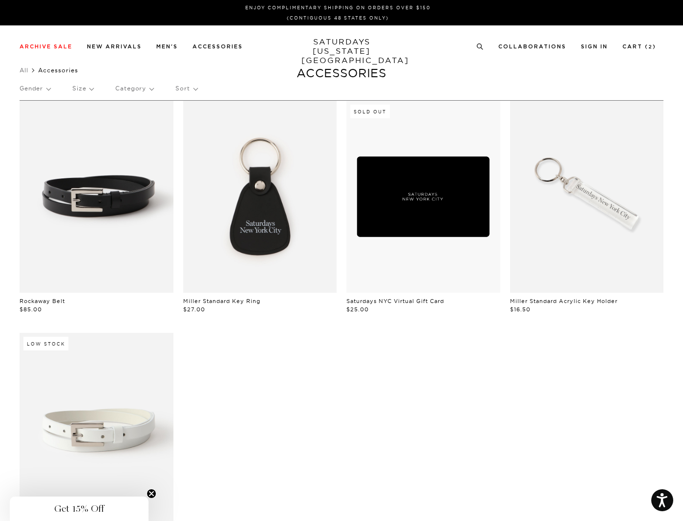
click at [6, 151] on div "Rockaway Belt $85.00 [PERSON_NAME] Standard Key Ring $27.00 Sold Out Saturdays …" at bounding box center [341, 332] width 683 height 465
